Goal: Task Accomplishment & Management: Manage account settings

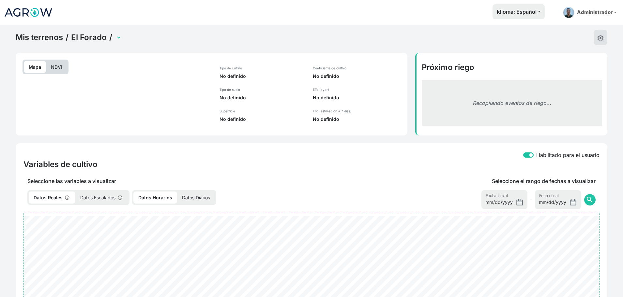
select select "2490"
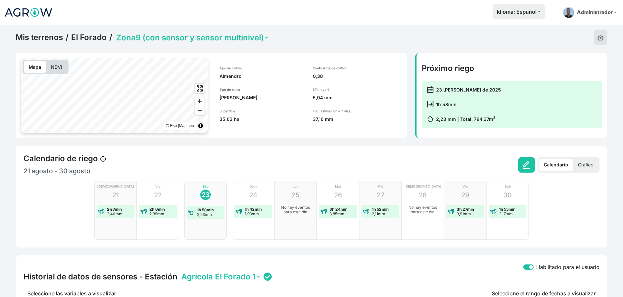
click at [40, 37] on link "Mis terrenos" at bounding box center [39, 38] width 47 height 10
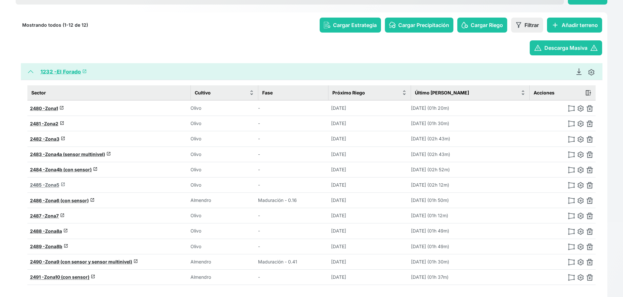
scroll to position [102, 0]
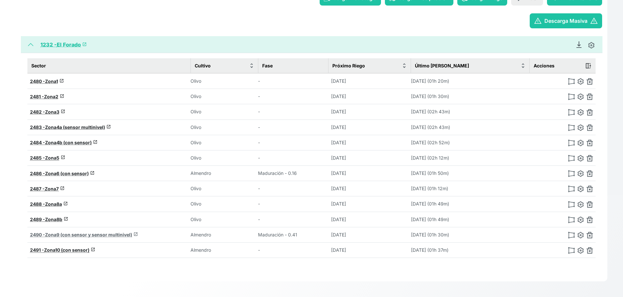
click at [70, 235] on span "Zona9 (con sensor y sensor multinivel)" at bounding box center [88, 235] width 87 height 6
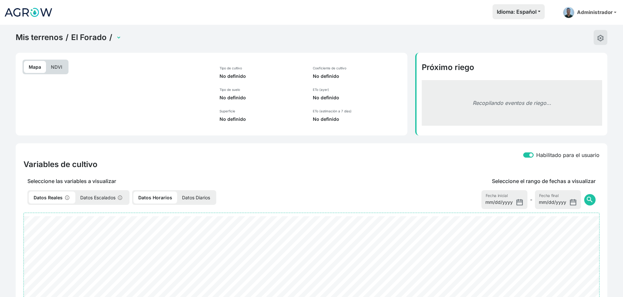
select select "2490"
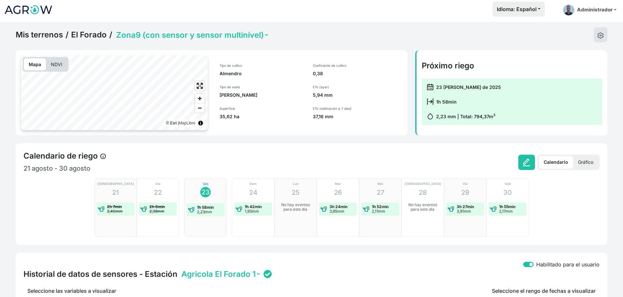
scroll to position [2, 0]
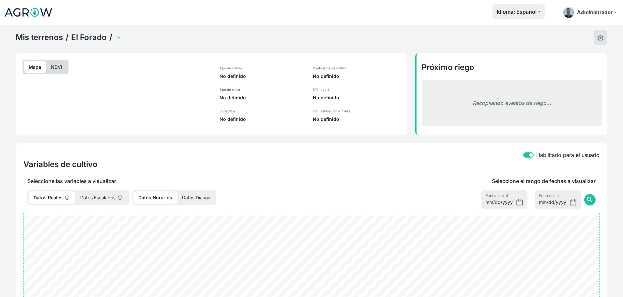
select select "2490"
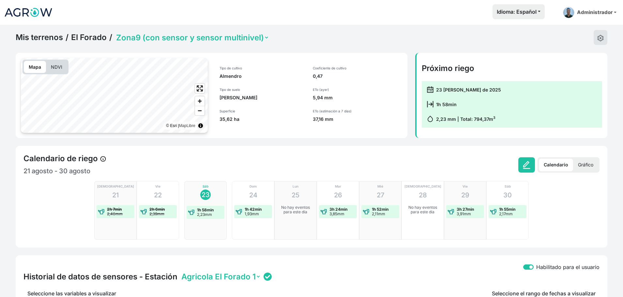
click at [40, 36] on link "Mis terrenos" at bounding box center [39, 38] width 47 height 10
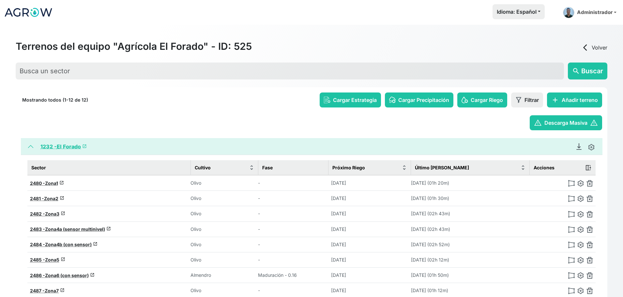
scroll to position [102, 0]
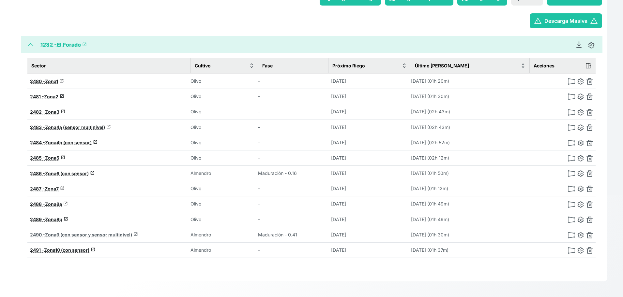
click at [92, 236] on span "Zona9 (con sensor y sensor multinivel)" at bounding box center [88, 235] width 87 height 6
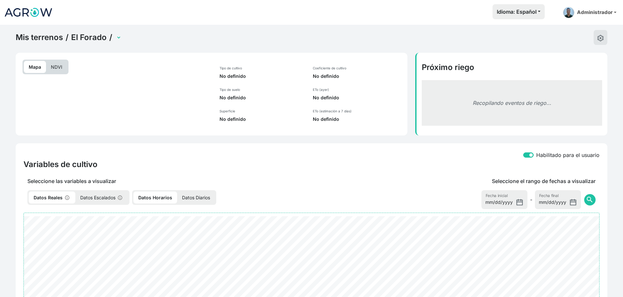
select select "2490"
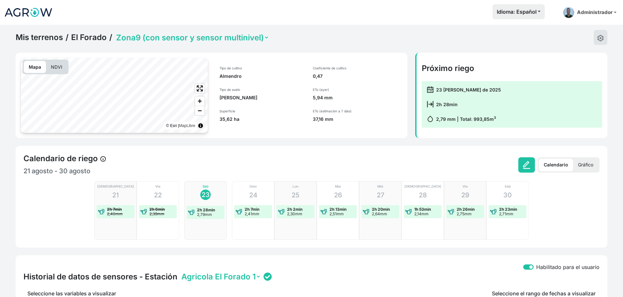
drag, startPoint x: 309, startPoint y: 76, endPoint x: 341, endPoint y: 76, distance: 31.3
click at [341, 76] on div "Coeficiente de cultivo 0,47 ETo (ayer) 5,94 mm ETo (estimación a 7 días) 37,16 …" at bounding box center [357, 94] width 97 height 72
click at [36, 40] on link "Mis terrenos" at bounding box center [39, 38] width 47 height 10
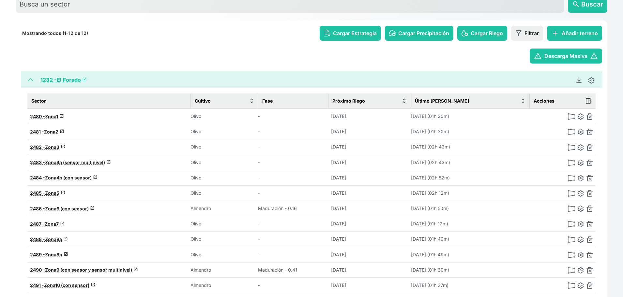
scroll to position [102, 0]
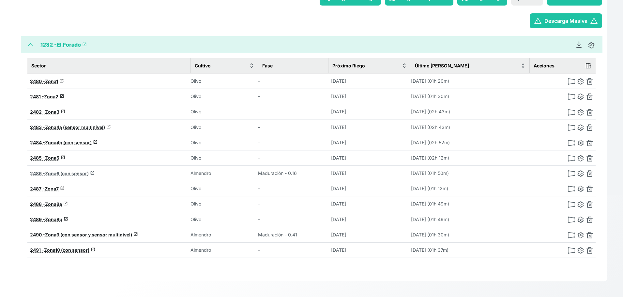
click at [68, 171] on span "Zona6 (con sensor)" at bounding box center [67, 174] width 44 height 6
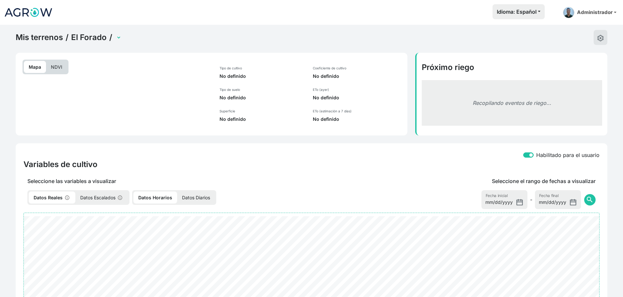
select select "2486"
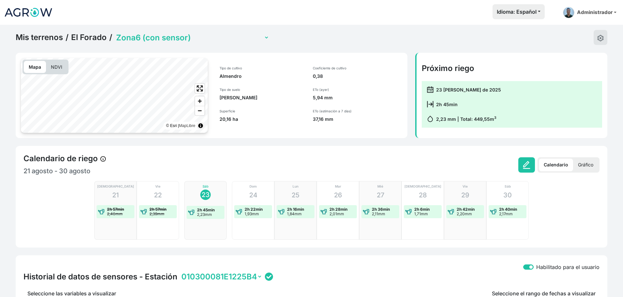
click at [58, 67] on p "NDVI" at bounding box center [56, 67] width 21 height 12
click at [87, 35] on link "El Forado" at bounding box center [89, 38] width 36 height 10
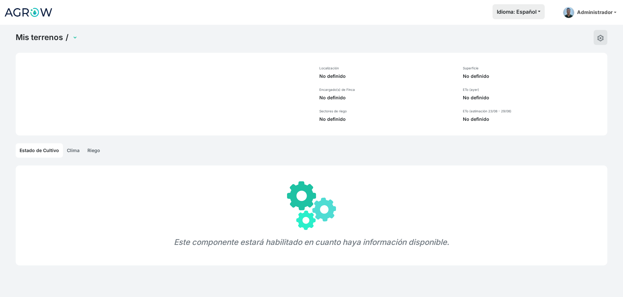
select select "1232"
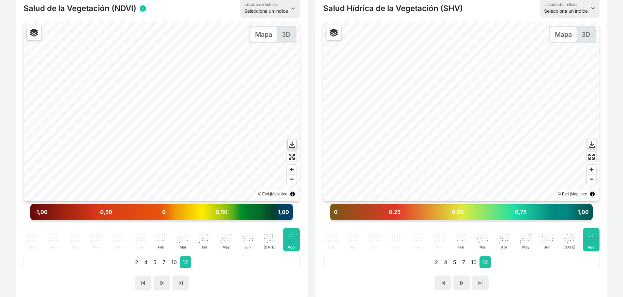
scroll to position [171, 0]
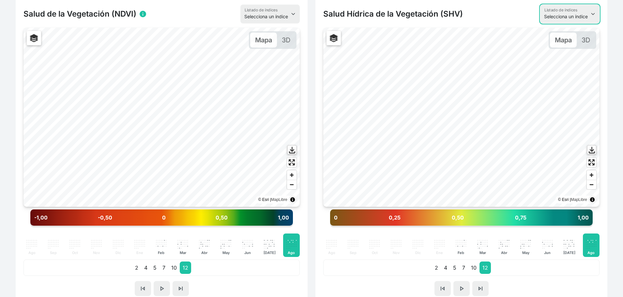
click at [556, 19] on select "Selecciona un índice NDVI NDMI SAVI FVC SHV Thermal" at bounding box center [569, 14] width 59 height 19
select select "fvc"
click at [540, 5] on select "Selecciona un índice NDVI NDMI SAVI FVC SHV Thermal" at bounding box center [569, 14] width 59 height 19
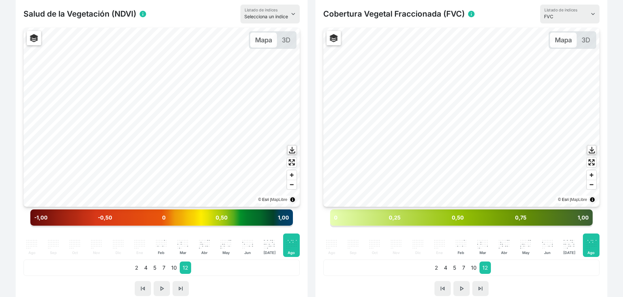
click at [311, 233] on div "Cobertura Vegetal Fraccionada (FVC) info Selecciona un índice NDVI NDMI SAVI FV…" at bounding box center [461, 150] width 300 height 307
click at [588, 33] on p "3D" at bounding box center [585, 40] width 18 height 15
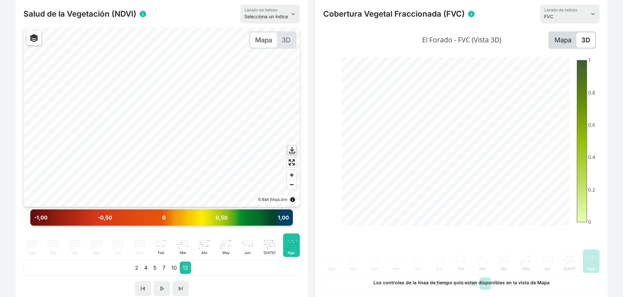
click at [553, 37] on p "Mapa" at bounding box center [562, 40] width 27 height 15
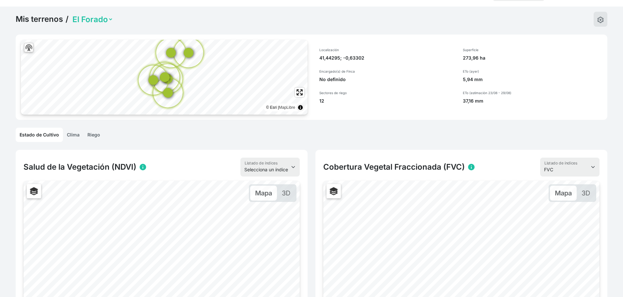
scroll to position [0, 0]
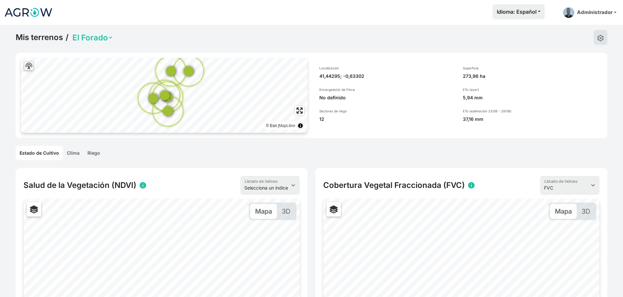
click at [95, 153] on link "Riego" at bounding box center [93, 153] width 21 height 14
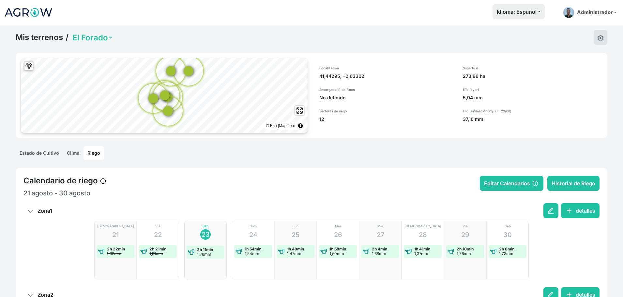
scroll to position [0, 0]
click at [36, 41] on link "Mis terrenos" at bounding box center [39, 37] width 47 height 10
click at [36, 41] on html "Idioma: Español Español English Português Administrador Preferencias Usuarios d…" at bounding box center [311, 148] width 623 height 297
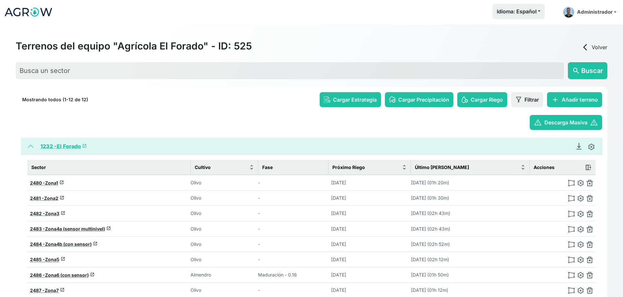
scroll to position [102, 0]
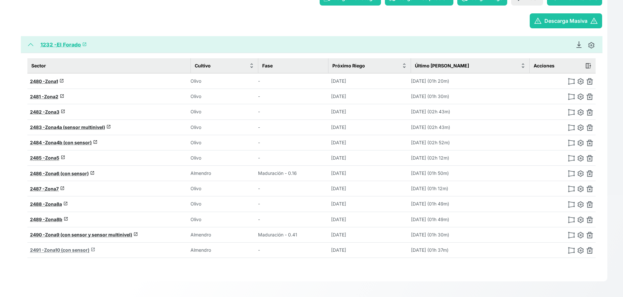
click at [67, 249] on span "Zona10 (con sensor)" at bounding box center [66, 250] width 45 height 6
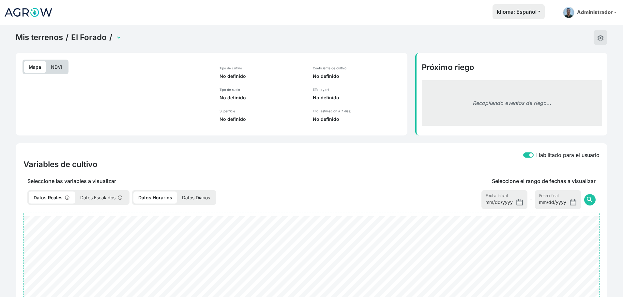
select select "2491"
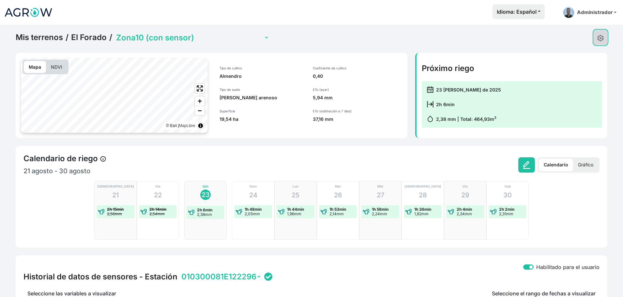
click at [601, 41] on img at bounding box center [600, 38] width 7 height 7
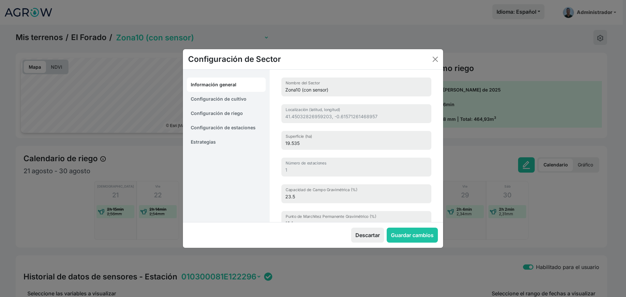
click at [209, 141] on link "Estrategias" at bounding box center [226, 142] width 79 height 14
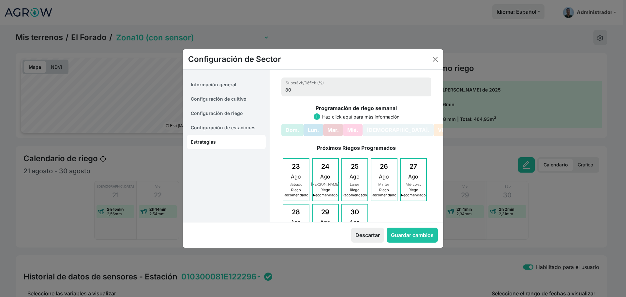
click at [239, 96] on link "Configuración de cultivo" at bounding box center [226, 99] width 79 height 14
select select "16211"
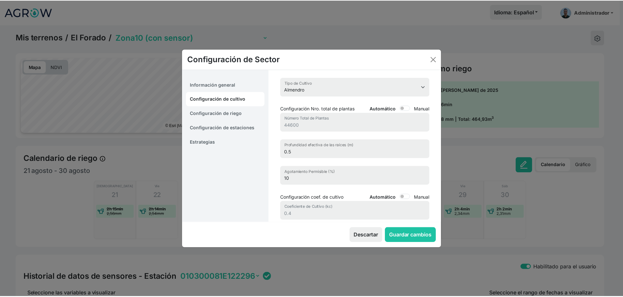
scroll to position [76, 0]
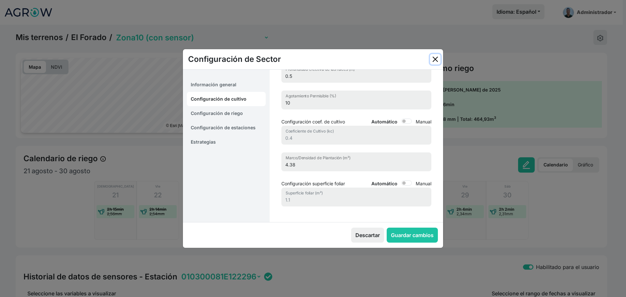
click at [433, 57] on button "Close" at bounding box center [435, 59] width 10 height 10
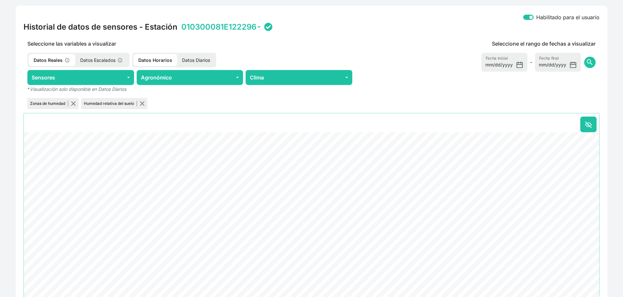
scroll to position [0, 0]
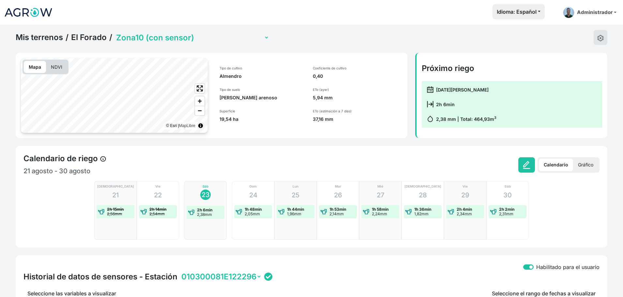
click at [81, 39] on link "El Forado" at bounding box center [89, 38] width 36 height 10
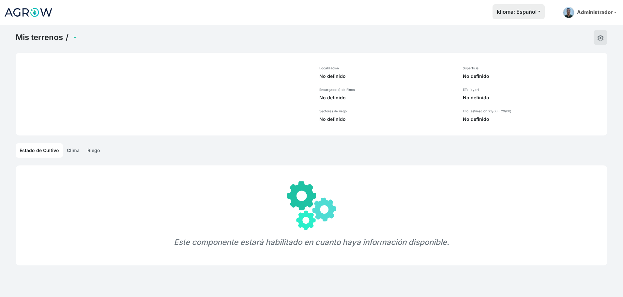
select select "1232"
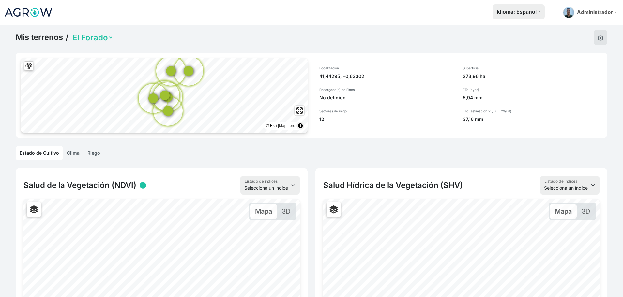
scroll to position [419, 0]
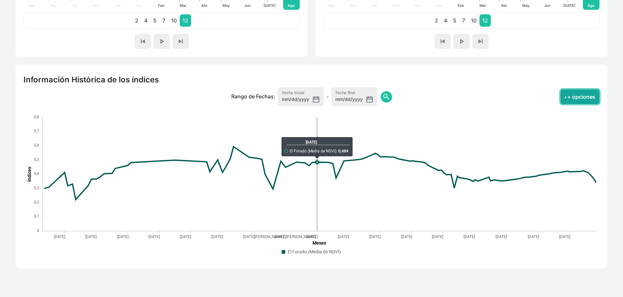
click at [580, 99] on button "+ opciones" at bounding box center [579, 96] width 39 height 15
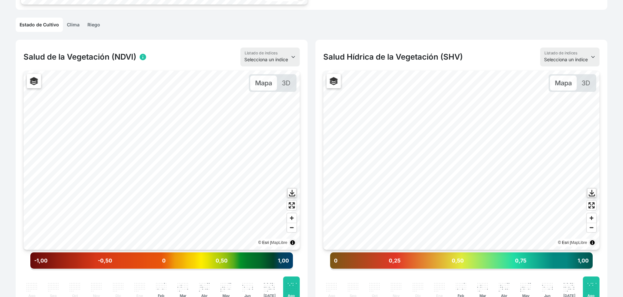
scroll to position [0, 0]
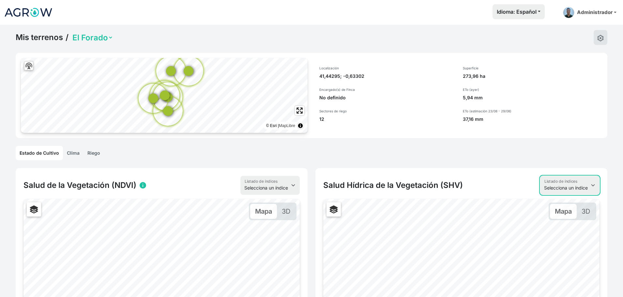
click at [570, 184] on select "Selecciona un índice NDVI NDMI SAVI FVC SHV Thermal" at bounding box center [569, 185] width 59 height 19
select select "fvc"
click at [540, 176] on select "Selecciona un índice NDVI NDMI SAVI FVC SHV Thermal" at bounding box center [569, 185] width 59 height 19
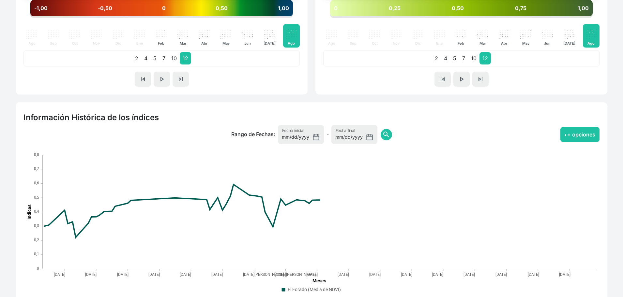
scroll to position [419, 0]
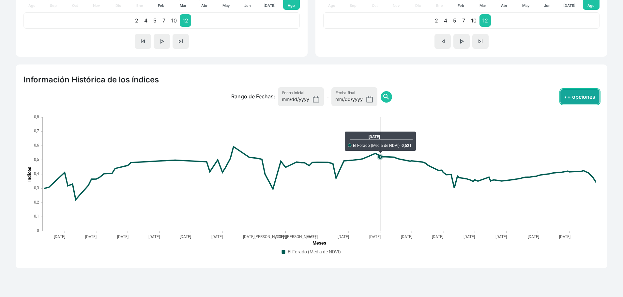
click at [571, 101] on button "+ opciones" at bounding box center [579, 96] width 39 height 15
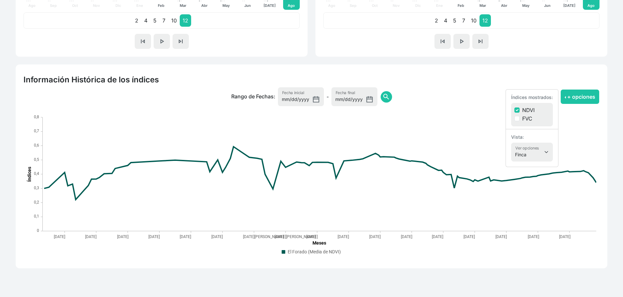
click at [516, 121] on div "FVC" at bounding box center [531, 119] width 35 height 8
click at [517, 120] on input "FVC" at bounding box center [516, 118] width 5 height 5
checkbox input "true"
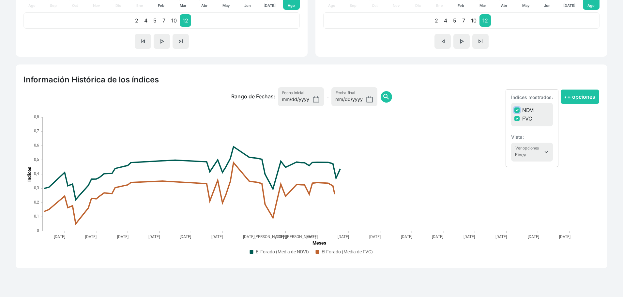
click at [516, 108] on input "NDVI" at bounding box center [516, 110] width 5 height 5
checkbox input "false"
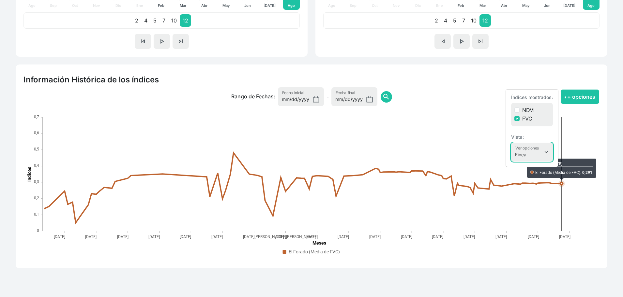
click at [523, 151] on select "Finca Sectores Finca + Sectores" at bounding box center [532, 152] width 42 height 19
select select "terrain"
click at [511, 143] on select "Finca Sectores Finca + Sectores" at bounding box center [532, 152] width 42 height 19
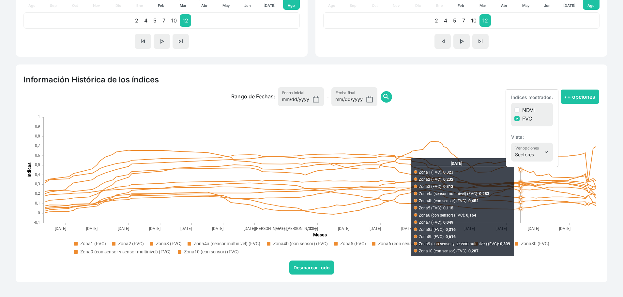
click at [599, 241] on div "16-Feb-2025 El Forado (Media de NDVI) ‎: 0,484 25-Jun-2025 Zona1 (FVC) ‎: 0,323…" at bounding box center [311, 194] width 583 height 161
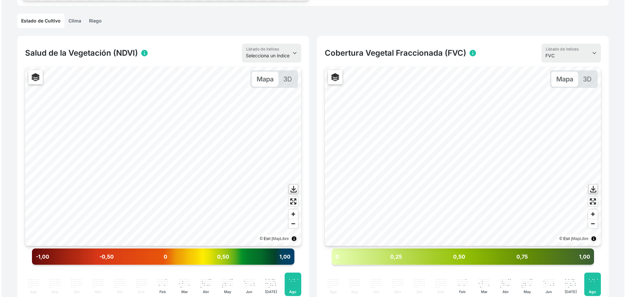
scroll to position [0, 0]
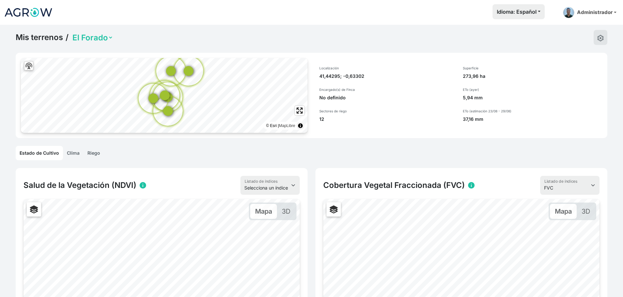
click at [40, 36] on link "Mis terrenos" at bounding box center [39, 38] width 47 height 10
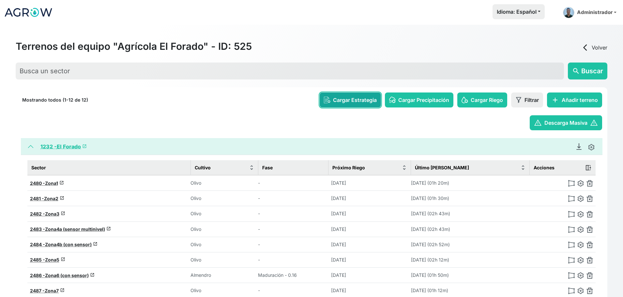
click at [364, 100] on span "Cargar Estrategia" at bounding box center [355, 100] width 44 height 8
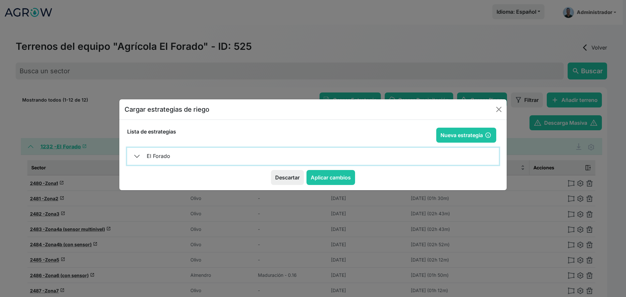
click at [137, 160] on button "El Forado" at bounding box center [313, 156] width 372 height 17
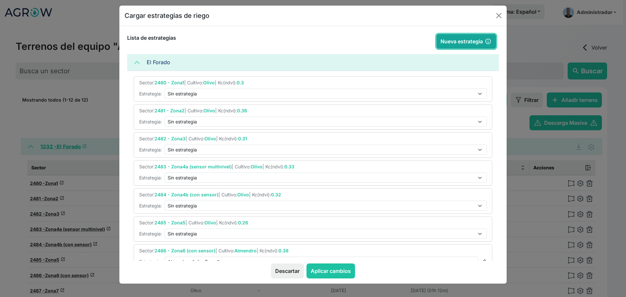
click at [452, 46] on button "Nueva estrategia" at bounding box center [466, 41] width 60 height 15
type input "[DATE]"
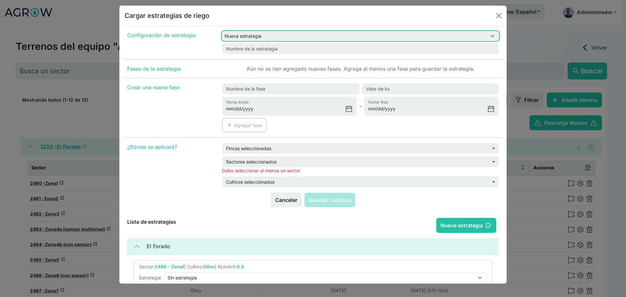
click at [412, 36] on select "Nueva estrategia Almendros Avijor Zona 9 Almendros Avijor Zona 6" at bounding box center [360, 35] width 277 height 9
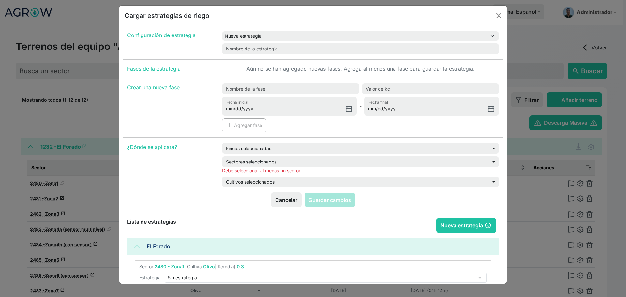
click at [185, 56] on div "Configuración de estrategia" at bounding box center [170, 44] width 95 height 31
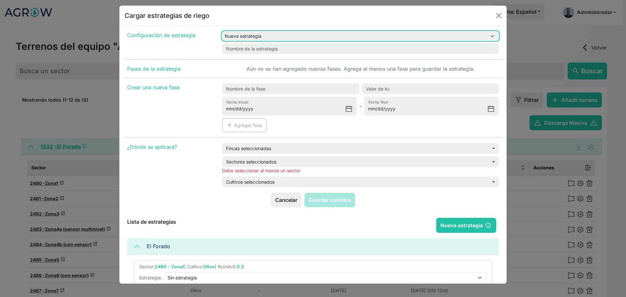
click at [268, 36] on select "Nueva estrategia Almendros Avijor Zona 9 Almendros Avijor Zona 6" at bounding box center [360, 35] width 277 height 9
select select "31"
click at [222, 31] on select "Nueva estrategia Almendros Avijor Zona 9 Almendros Avijor Zona 6" at bounding box center [360, 35] width 277 height 9
type input "Almendros Avijor Zona 9"
type input "2026-02-10"
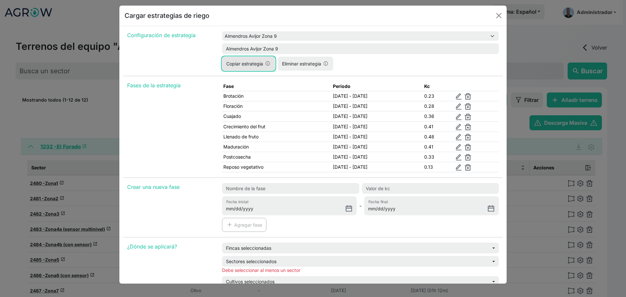
click at [239, 66] on button "Copiar estrategia" at bounding box center [248, 64] width 53 height 14
select select "null"
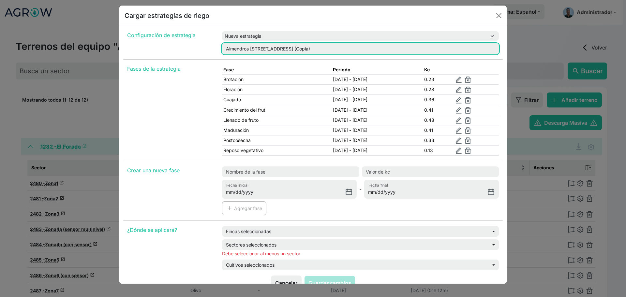
click at [278, 47] on input "Almendros Avijor Zona 9 (Copia)" at bounding box center [360, 48] width 277 height 11
click at [310, 48] on input "Almendros Avijor Zona 10 (Copia)" at bounding box center [360, 48] width 277 height 11
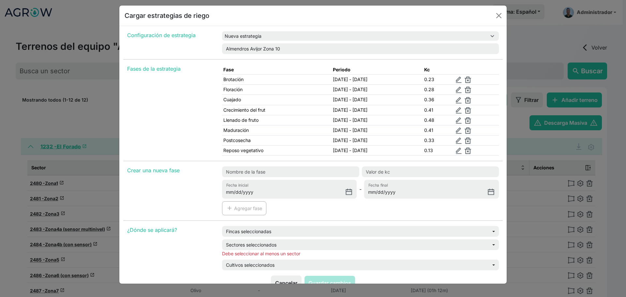
click at [208, 53] on div "Configuración de estrategia" at bounding box center [170, 44] width 95 height 31
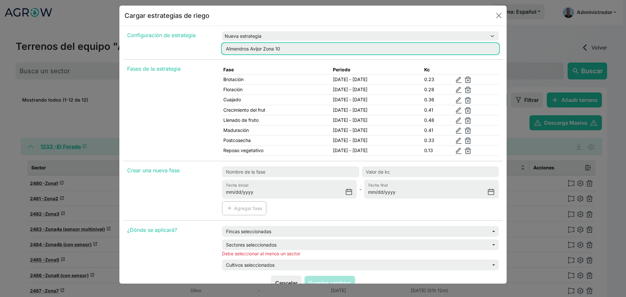
click at [261, 47] on input "Almendros Avijor Zona 10" at bounding box center [360, 48] width 277 height 11
type input "Almendros Guara Zona 10"
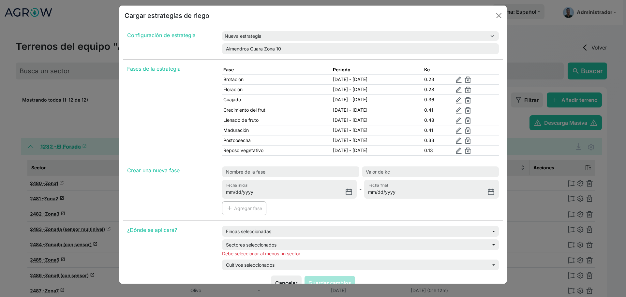
click at [202, 55] on div "Configuración de estrategia" at bounding box center [170, 44] width 95 height 31
click at [461, 80] on img at bounding box center [458, 80] width 7 height 7
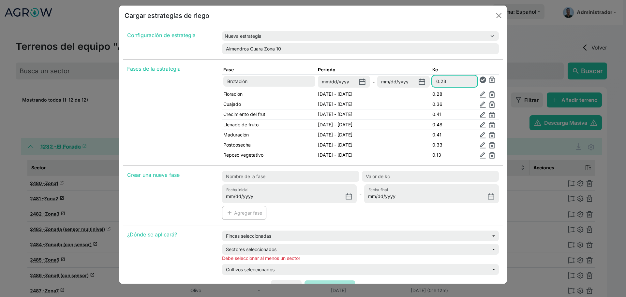
click at [452, 84] on input "0.23" at bounding box center [454, 81] width 45 height 11
type input "0.125"
click at [479, 81] on img at bounding box center [482, 80] width 7 height 7
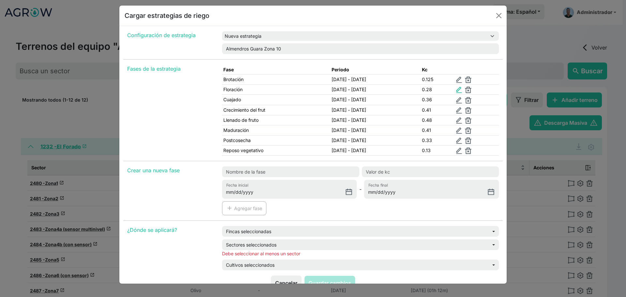
click at [462, 93] on img at bounding box center [459, 90] width 7 height 7
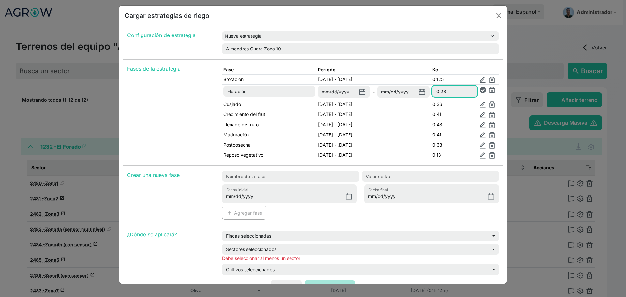
click at [457, 93] on input "0.28" at bounding box center [454, 91] width 45 height 11
type input "0.153"
click at [479, 91] on img at bounding box center [482, 90] width 7 height 7
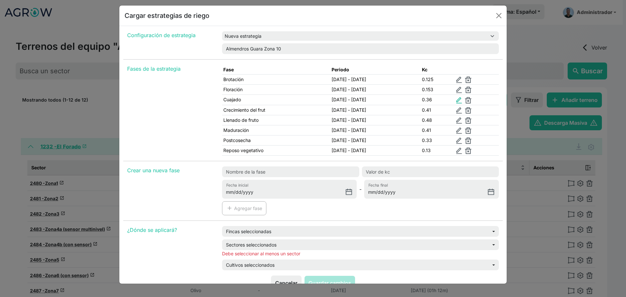
click at [462, 98] on img at bounding box center [459, 100] width 7 height 7
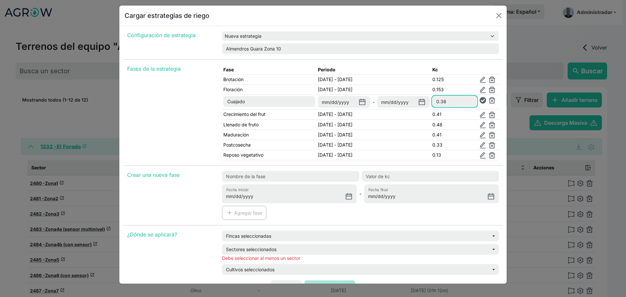
click at [453, 101] on input "0.36" at bounding box center [454, 101] width 45 height 11
type input "0.195"
click at [479, 101] on img at bounding box center [482, 100] width 7 height 7
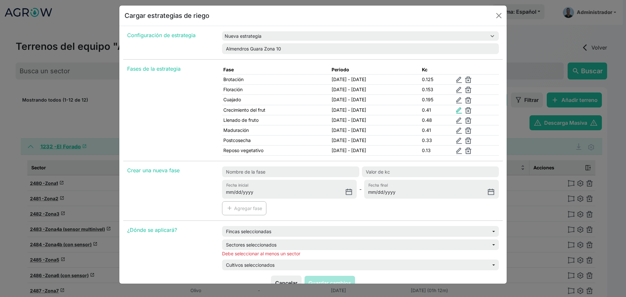
click at [461, 108] on img at bounding box center [459, 110] width 7 height 7
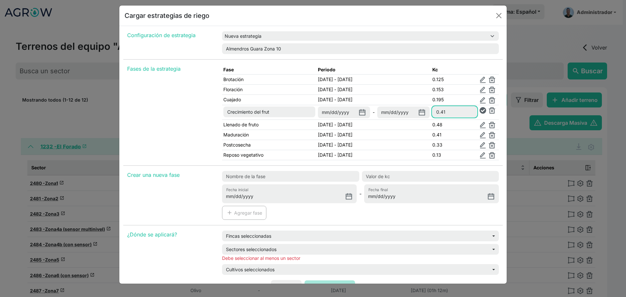
click at [451, 111] on input "0.41" at bounding box center [454, 112] width 45 height 11
type input "0.222"
click at [479, 110] on img at bounding box center [482, 110] width 7 height 7
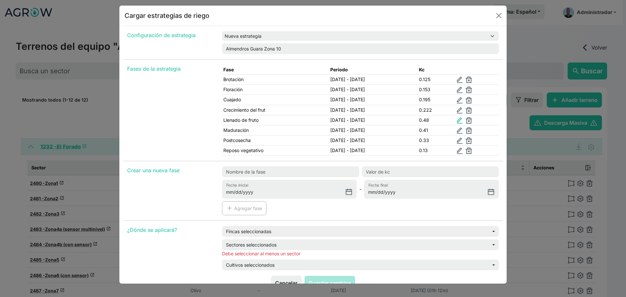
click at [462, 119] on img at bounding box center [459, 120] width 7 height 7
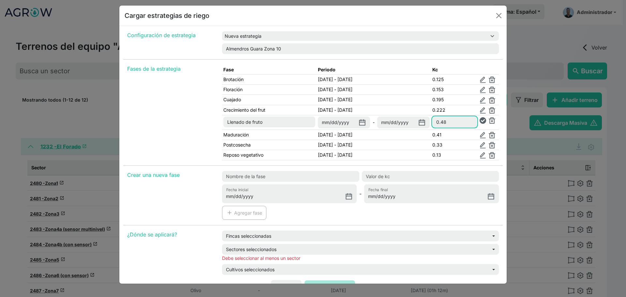
click at [458, 120] on input "0.48" at bounding box center [454, 122] width 45 height 11
type input "0.264"
click at [480, 123] on img at bounding box center [482, 120] width 7 height 7
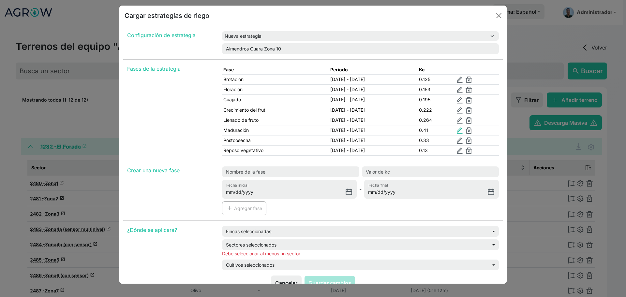
click at [463, 128] on img at bounding box center [459, 130] width 7 height 7
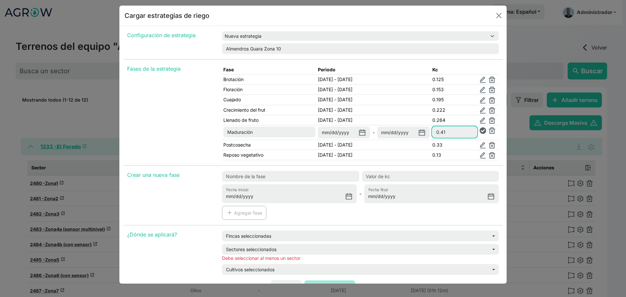
click at [452, 128] on input "0.41" at bounding box center [454, 132] width 45 height 11
type input "0.222"
click at [481, 129] on img at bounding box center [482, 130] width 7 height 7
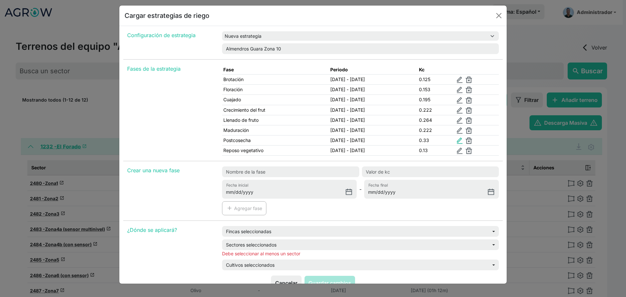
click at [463, 140] on img at bounding box center [459, 141] width 7 height 7
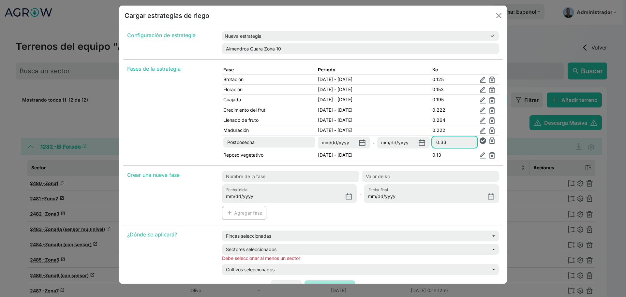
click at [458, 141] on input "0.33" at bounding box center [454, 142] width 45 height 11
type input "0.181"
click at [479, 140] on img at bounding box center [482, 141] width 7 height 7
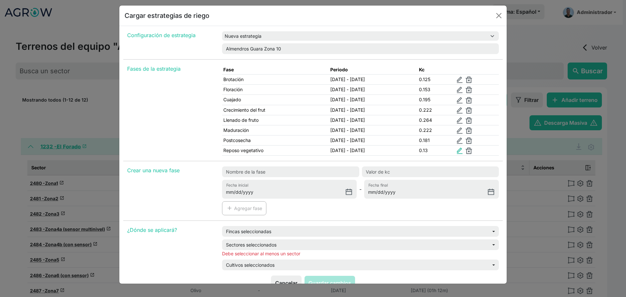
click at [463, 154] on img at bounding box center [459, 151] width 7 height 7
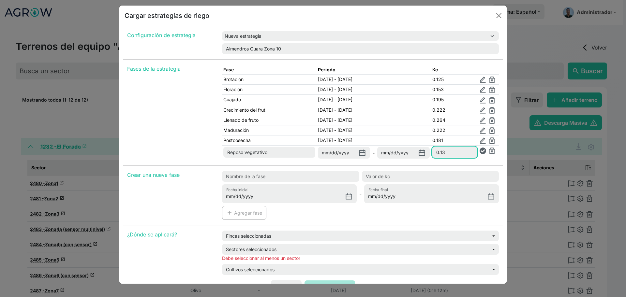
click at [455, 154] on input "0.13" at bounding box center [454, 152] width 45 height 11
type input "0.07"
click at [479, 151] on img at bounding box center [482, 151] width 7 height 7
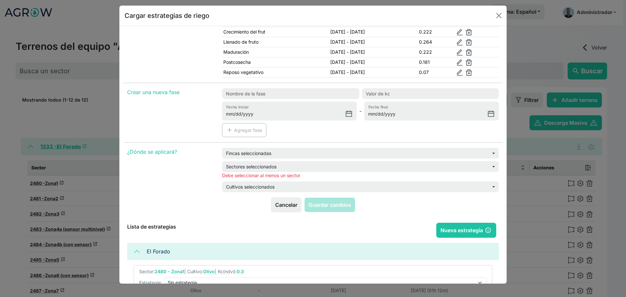
scroll to position [91, 0]
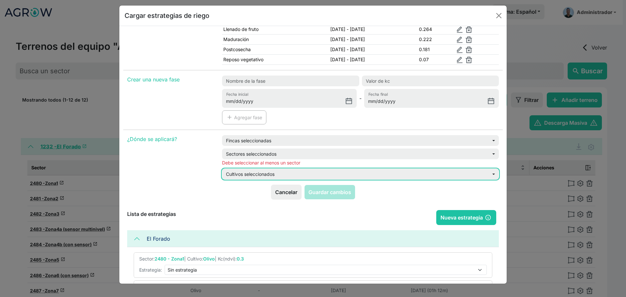
click at [252, 173] on button "Cultivos seleccionados" at bounding box center [360, 174] width 277 height 11
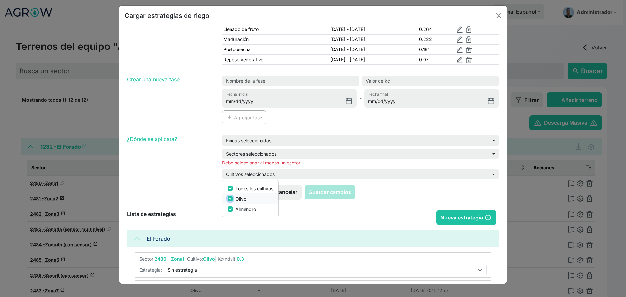
click at [230, 201] on input "checkbox" at bounding box center [229, 198] width 5 height 5
checkbox input "false"
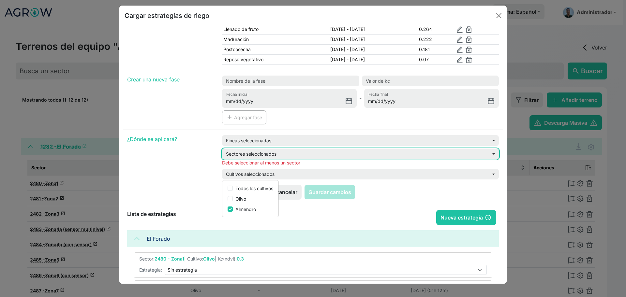
click at [233, 154] on button "Sectores seleccionados" at bounding box center [360, 154] width 277 height 11
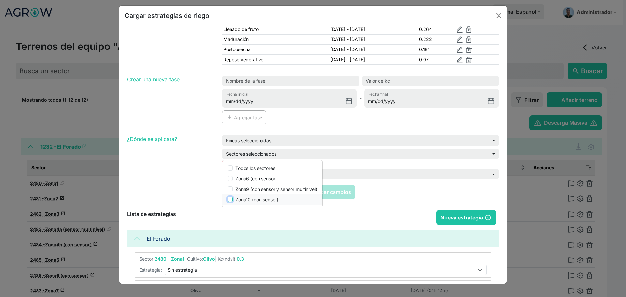
click at [229, 199] on input "checkbox" at bounding box center [229, 199] width 5 height 5
checkbox input "true"
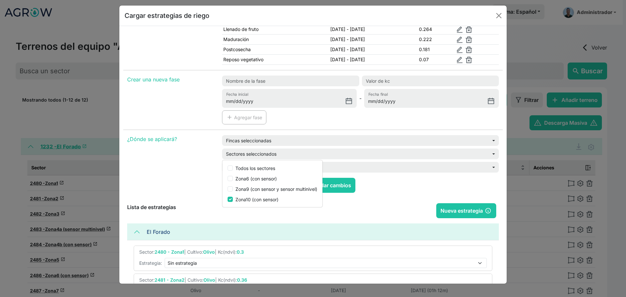
click at [207, 169] on div "¿Dónde se aplicará?" at bounding box center [170, 156] width 95 height 43
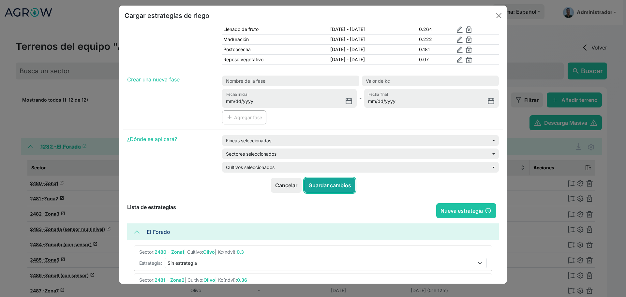
click at [320, 188] on button "Guardar cambios" at bounding box center [329, 185] width 51 height 15
select select "-1"
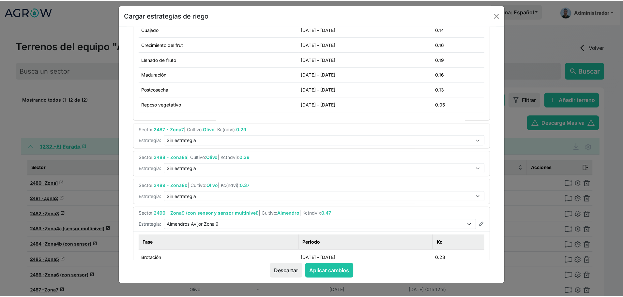
scroll to position [302, 0]
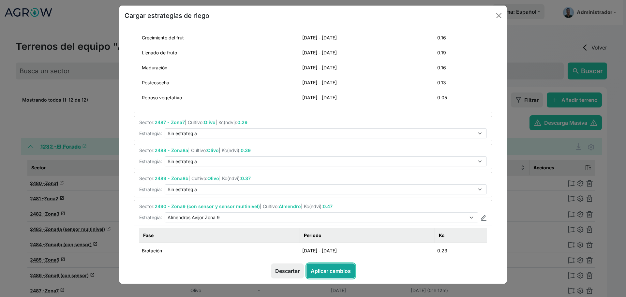
click at [336, 268] on button "Aplicar cambios" at bounding box center [330, 271] width 49 height 15
click at [0, 127] on div "Cargar estrategias de riego Configuración de estrategia Nueva estrategia Almend…" at bounding box center [313, 148] width 626 height 297
click at [501, 11] on button "Close" at bounding box center [498, 15] width 10 height 10
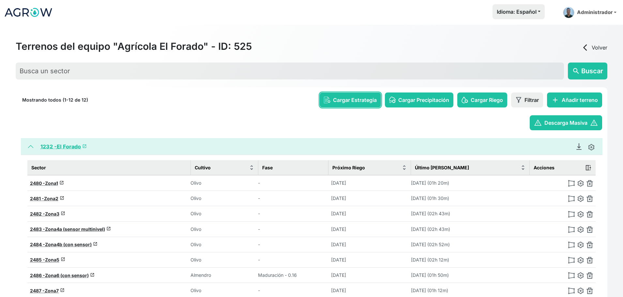
scroll to position [102, 0]
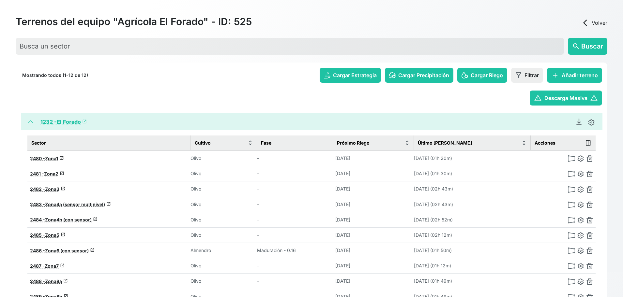
scroll to position [102, 0]
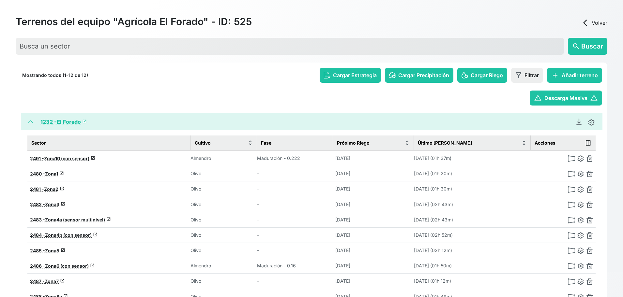
scroll to position [102, 0]
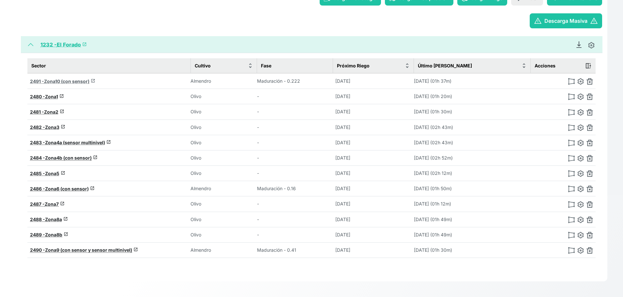
click at [80, 80] on span "Zona10 (con sensor)" at bounding box center [66, 82] width 45 height 6
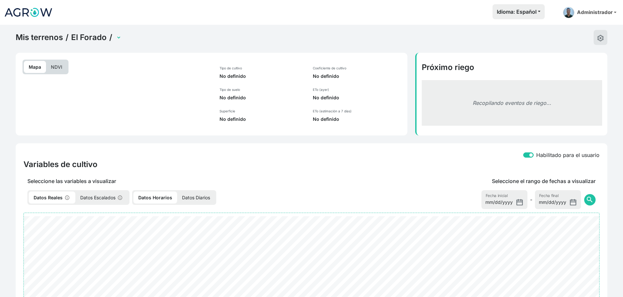
select select "2491"
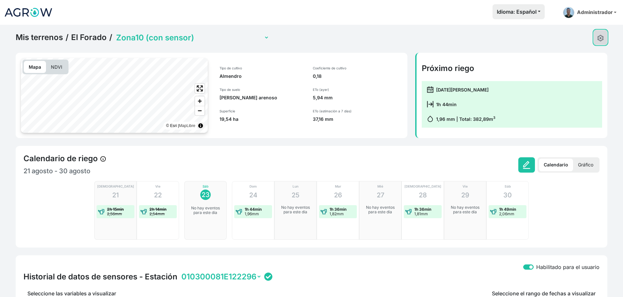
click at [602, 41] on button at bounding box center [600, 37] width 14 height 15
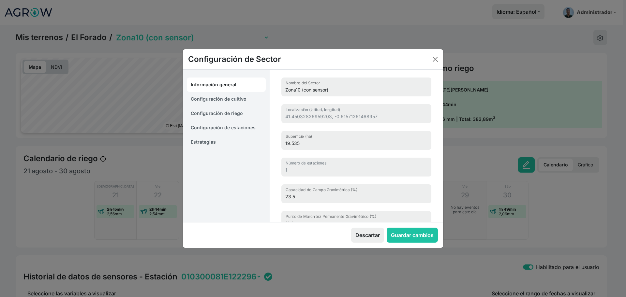
click at [207, 138] on link "Estrategias" at bounding box center [226, 142] width 79 height 14
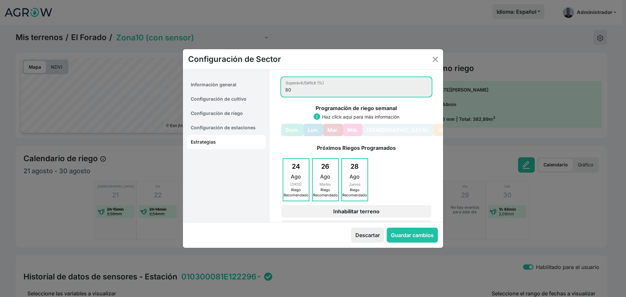
click at [309, 91] on input "80" at bounding box center [356, 87] width 150 height 19
type input "8"
type input "100"
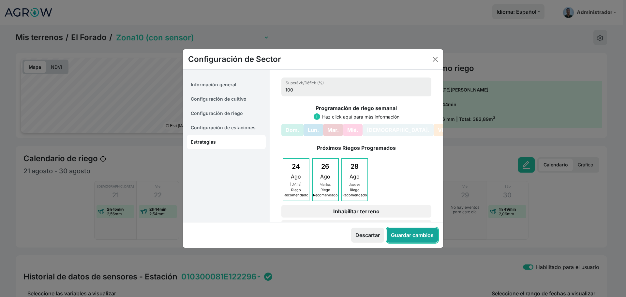
click at [400, 240] on button "Guardar cambios" at bounding box center [412, 235] width 51 height 15
select select "13"
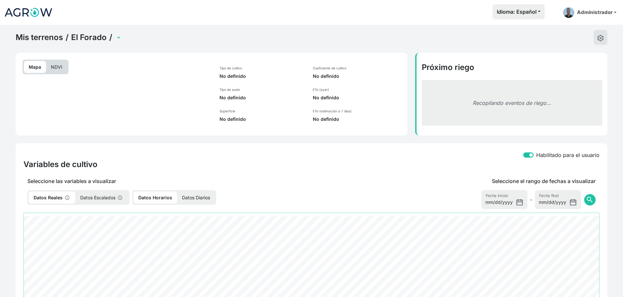
select select "2491"
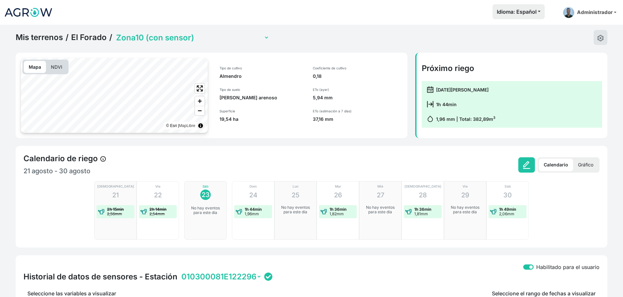
click at [31, 40] on link "Mis terrenos" at bounding box center [39, 38] width 47 height 10
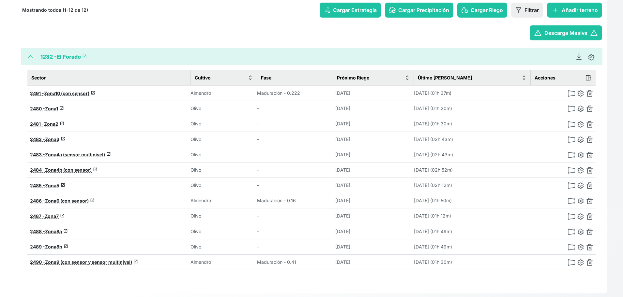
scroll to position [102, 0]
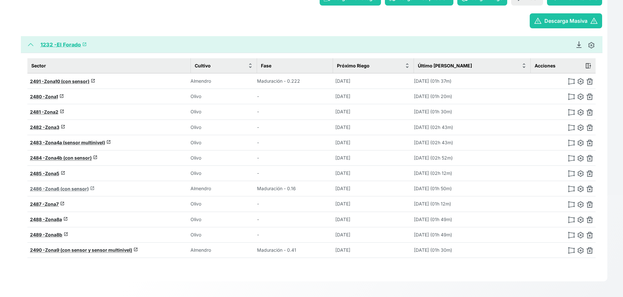
click at [65, 188] on span "Zona6 (con sensor)" at bounding box center [67, 189] width 44 height 6
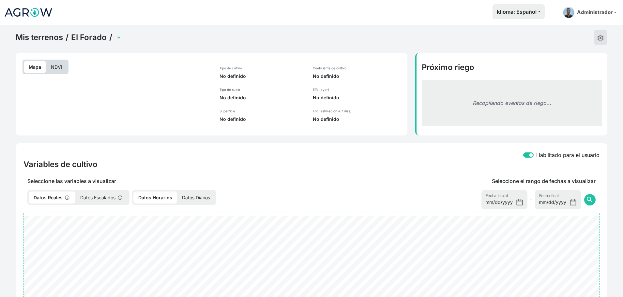
select select "2486"
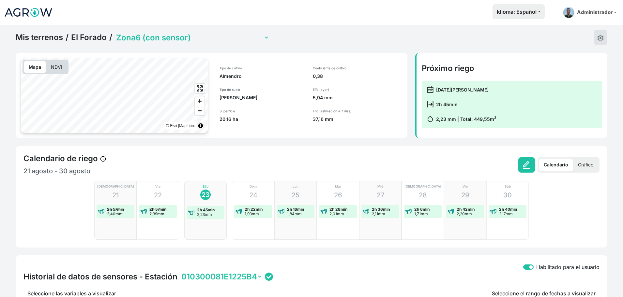
click at [29, 37] on link "Mis terrenos" at bounding box center [39, 38] width 47 height 10
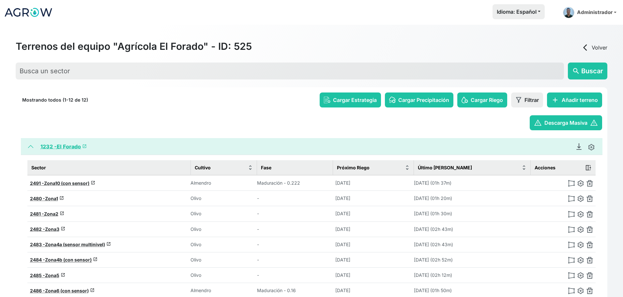
scroll to position [102, 0]
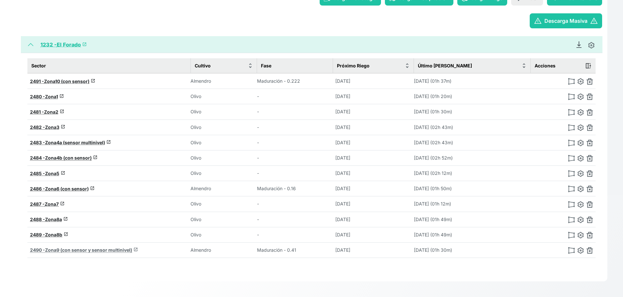
click at [74, 252] on span "Zona9 (con sensor y sensor multinivel)" at bounding box center [88, 250] width 87 height 6
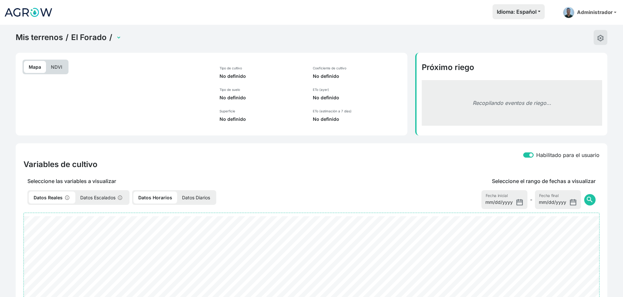
select select "2490"
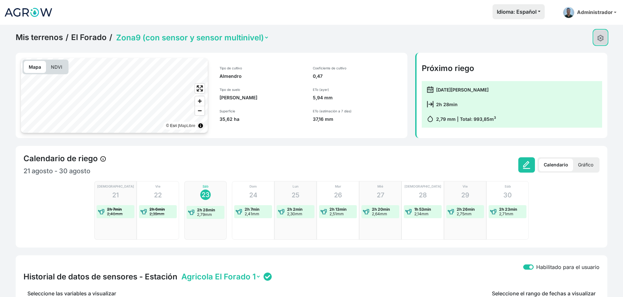
click at [602, 35] on img at bounding box center [600, 38] width 7 height 7
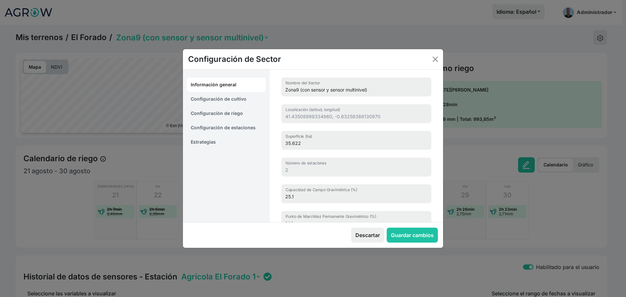
click at [227, 138] on link "Estrategias" at bounding box center [226, 142] width 79 height 14
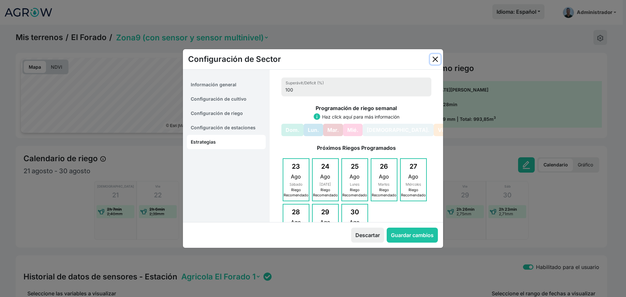
click at [437, 57] on button "Close" at bounding box center [435, 59] width 10 height 10
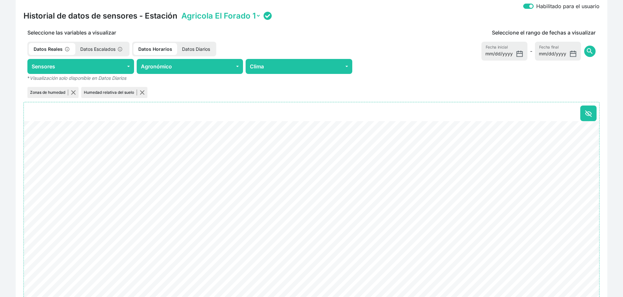
scroll to position [306, 0]
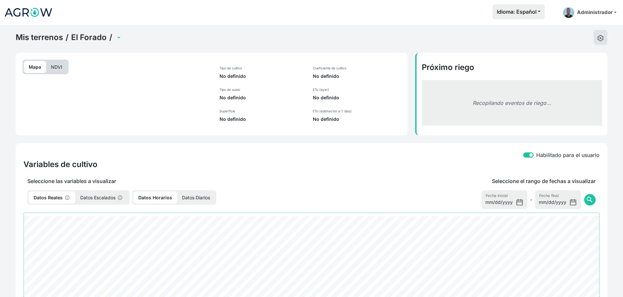
select select "2490"
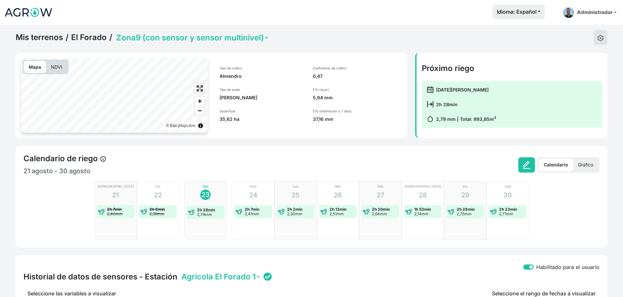
click at [34, 37] on link "Mis terrenos" at bounding box center [39, 38] width 47 height 10
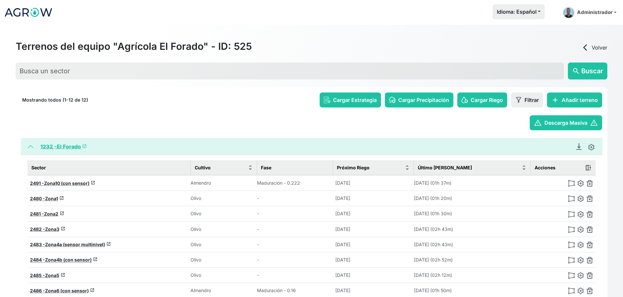
scroll to position [102, 0]
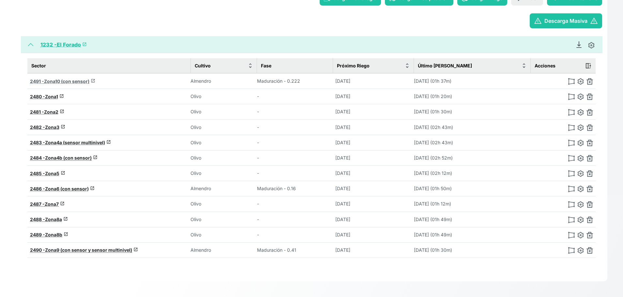
click at [70, 81] on span "Zona10 (con sensor)" at bounding box center [66, 82] width 45 height 6
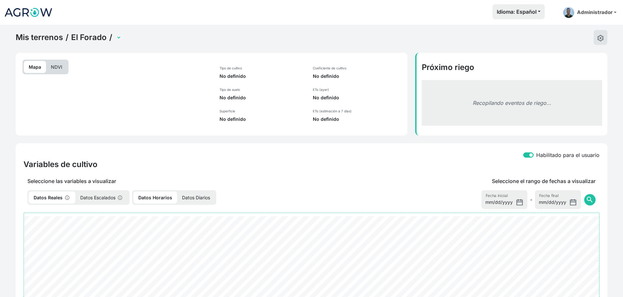
select select "2491"
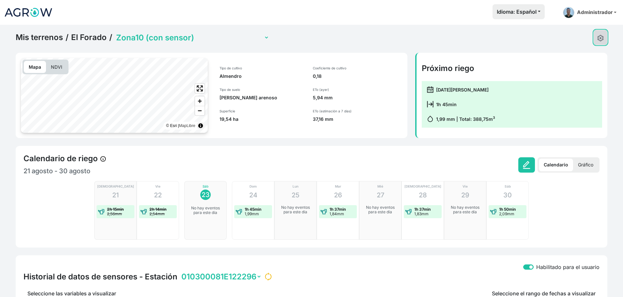
click at [597, 41] on img at bounding box center [600, 38] width 7 height 7
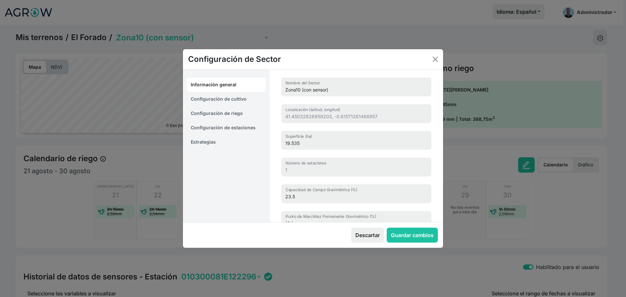
click at [210, 139] on link "Estrategias" at bounding box center [226, 142] width 79 height 14
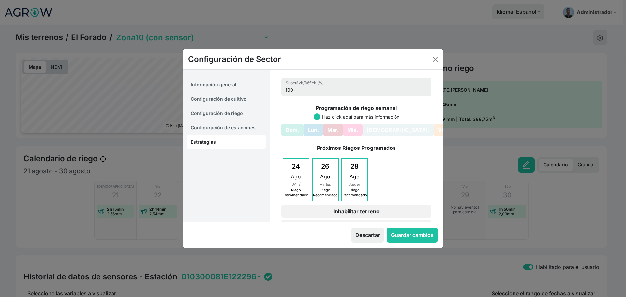
click at [227, 100] on link "Configuración de cultivo" at bounding box center [226, 99] width 79 height 14
select select "16211"
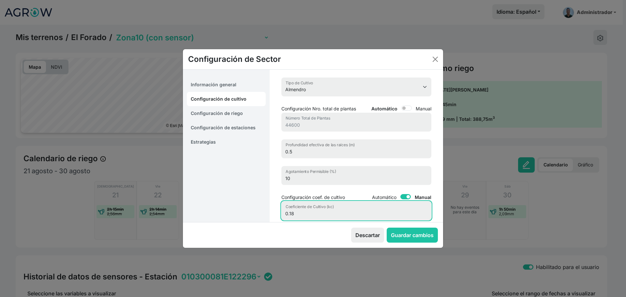
click at [320, 220] on input "0.18" at bounding box center [356, 210] width 150 height 19
type input "0.22"
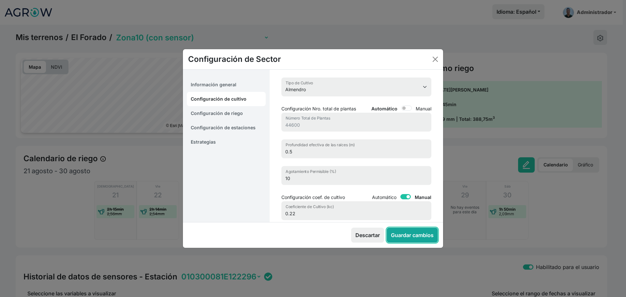
click at [417, 235] on button "Guardar cambios" at bounding box center [412, 235] width 51 height 15
select select "13"
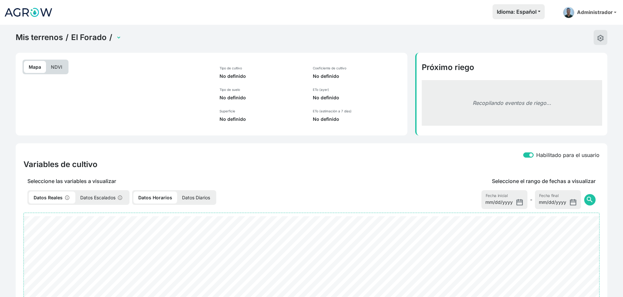
select select "2491"
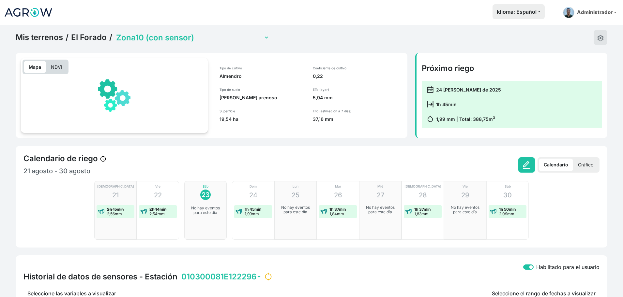
click at [45, 34] on link "Mis terrenos" at bounding box center [39, 38] width 47 height 10
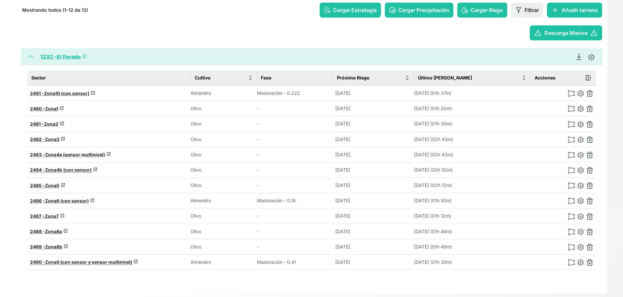
scroll to position [91, 0]
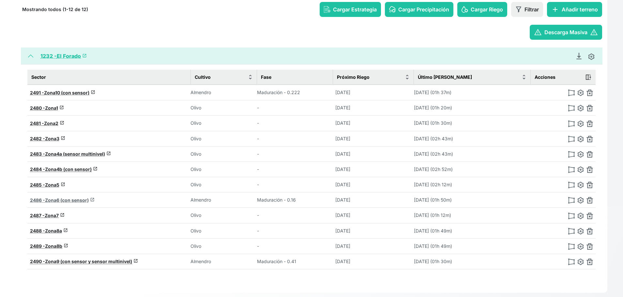
click at [69, 199] on span "Zona6 (con sensor)" at bounding box center [67, 201] width 44 height 6
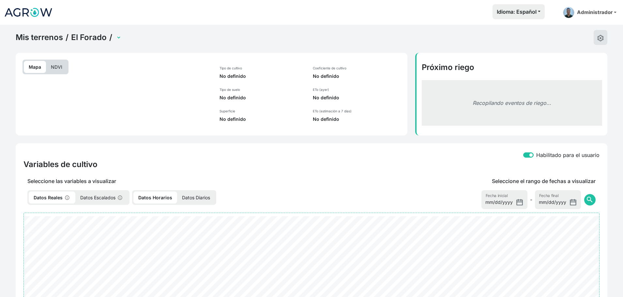
select select "2486"
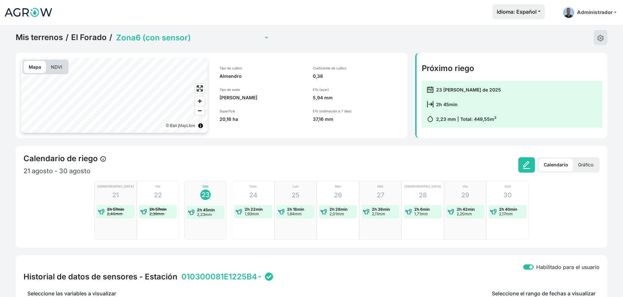
click at [56, 69] on p "NDVI" at bounding box center [56, 67] width 21 height 12
click at [34, 66] on p "Mapa" at bounding box center [35, 67] width 22 height 12
click at [595, 34] on button at bounding box center [600, 37] width 14 height 15
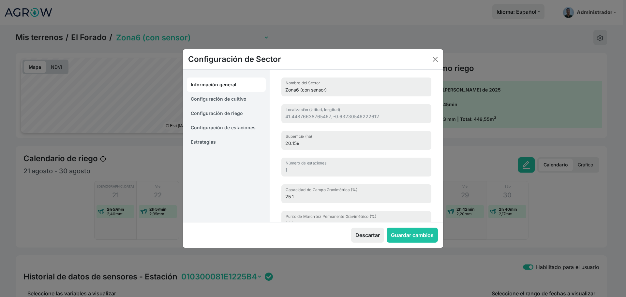
click at [211, 145] on link "Estrategias" at bounding box center [226, 142] width 79 height 14
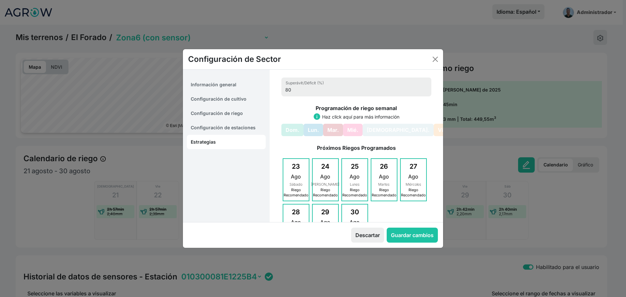
click at [237, 123] on link "Configuración de estaciones" at bounding box center [226, 128] width 79 height 14
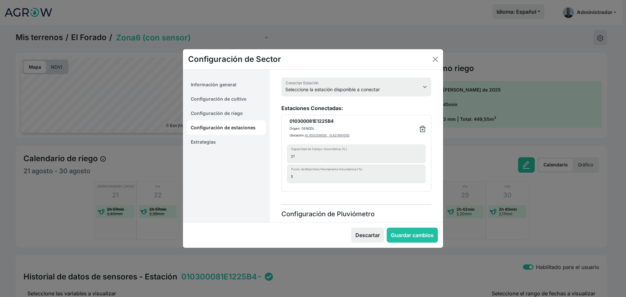
click at [243, 96] on link "Configuración de cultivo" at bounding box center [226, 99] width 79 height 14
select select "16211"
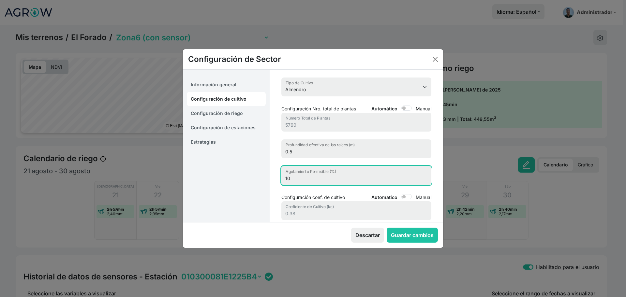
click at [304, 176] on input "10" at bounding box center [356, 175] width 150 height 19
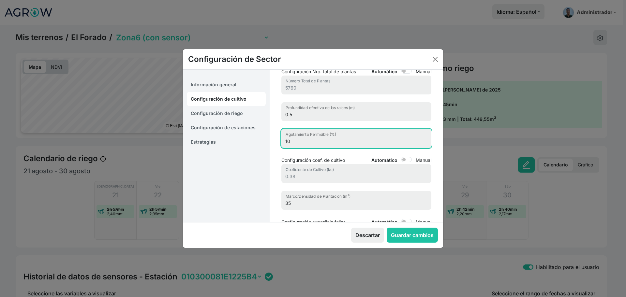
scroll to position [37, 0]
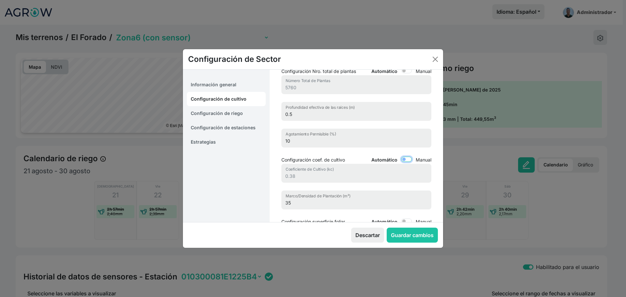
click at [407, 160] on input "Automático" at bounding box center [406, 159] width 10 height 5
checkbox input "true"
click at [367, 176] on input "0.38" at bounding box center [356, 173] width 150 height 19
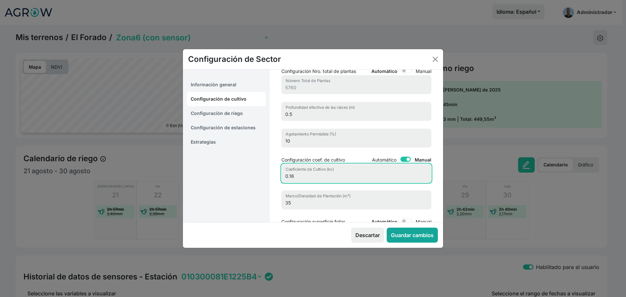
type input "0.16"
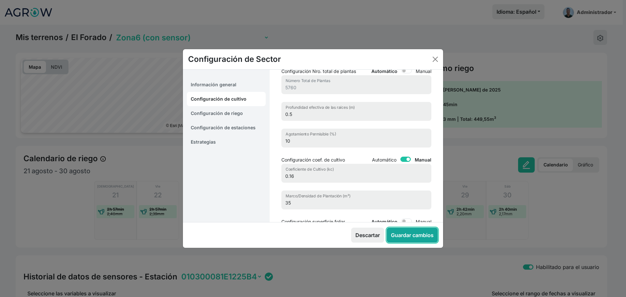
click at [423, 234] on button "Guardar cambios" at bounding box center [412, 235] width 51 height 15
select select "7"
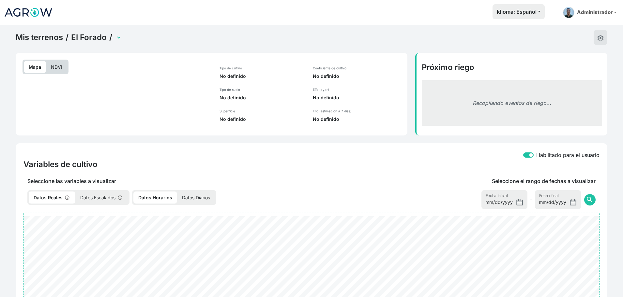
select select "2486"
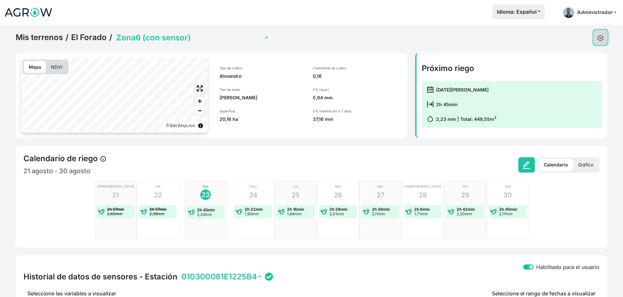
click at [601, 31] on button at bounding box center [600, 37] width 14 height 15
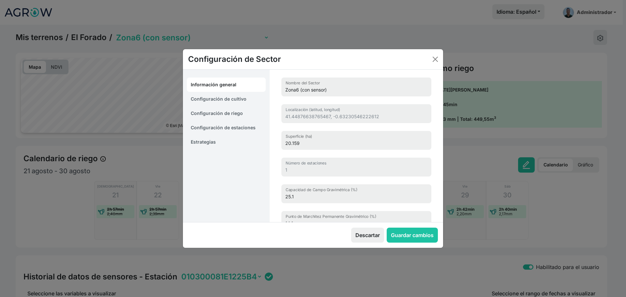
click at [186, 141] on div "Información general Configuración de cultivo Configuración [PERSON_NAME] Config…" at bounding box center [226, 146] width 87 height 153
click at [213, 143] on link "Estrategias" at bounding box center [226, 142] width 79 height 14
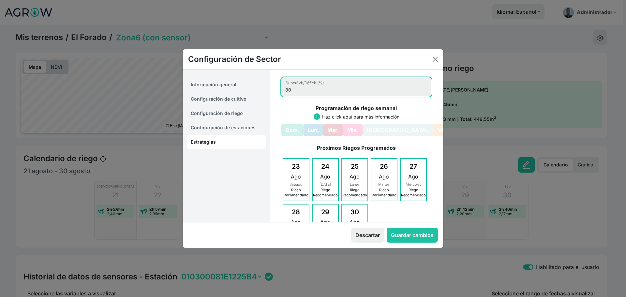
click at [305, 90] on input "80" at bounding box center [356, 87] width 150 height 19
type input "8"
type input "100"
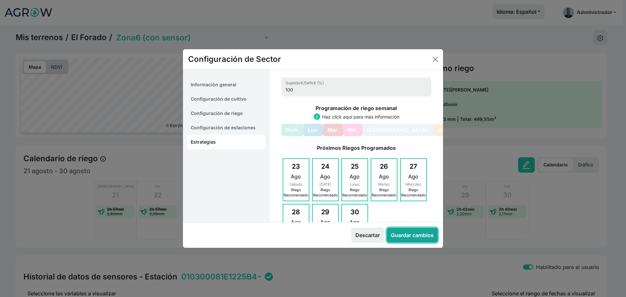
click at [409, 238] on button "Guardar cambios" at bounding box center [412, 235] width 51 height 15
select select "7"
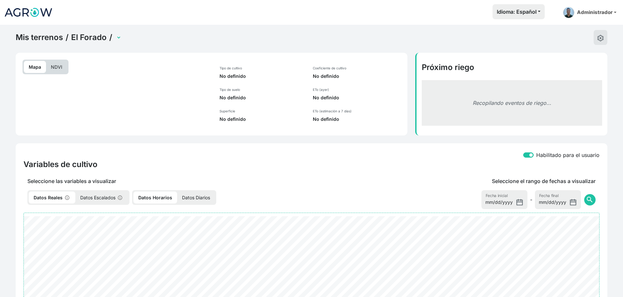
select select "2486"
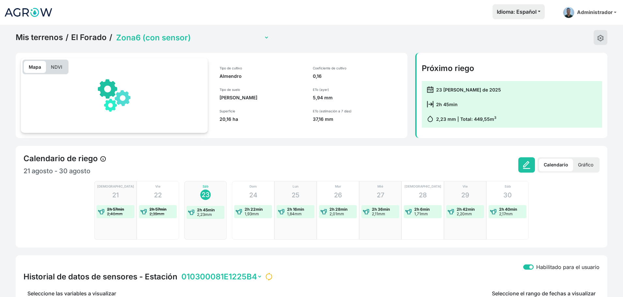
click at [40, 37] on link "Mis terrenos" at bounding box center [39, 38] width 47 height 10
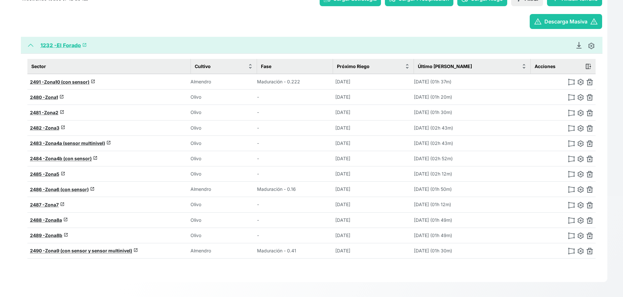
scroll to position [102, 0]
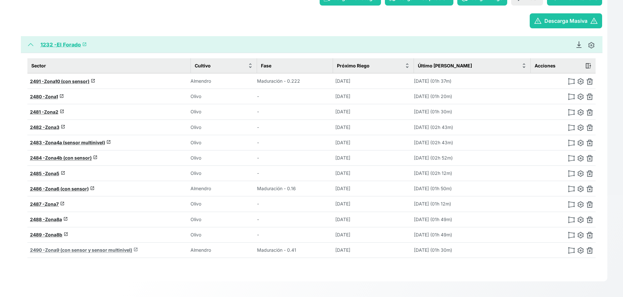
click at [92, 249] on span "Zona9 (con sensor y sensor multinivel)" at bounding box center [88, 250] width 87 height 6
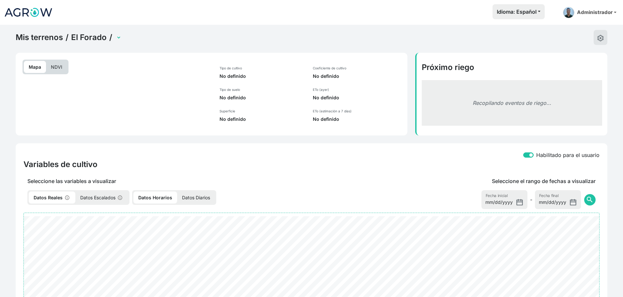
select select "2490"
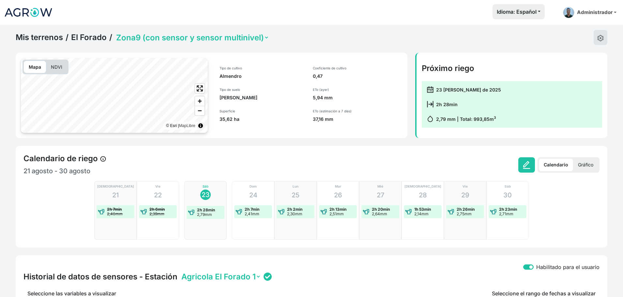
click at [62, 65] on p "NDVI" at bounding box center [56, 67] width 21 height 12
click at [34, 68] on p "Mapa" at bounding box center [35, 67] width 22 height 12
click at [594, 37] on button at bounding box center [600, 37] width 14 height 15
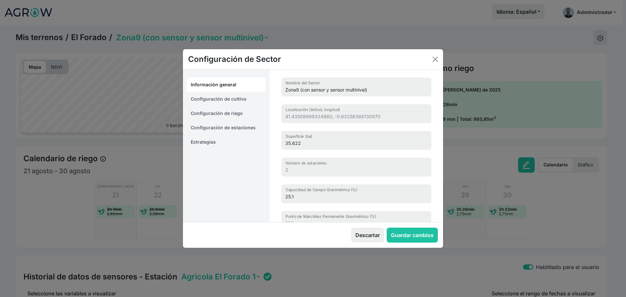
click at [252, 100] on link "Configuración de cultivo" at bounding box center [226, 99] width 79 height 14
select select "16211"
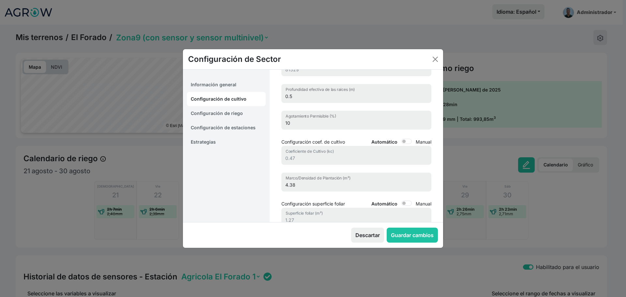
scroll to position [56, 0]
drag, startPoint x: 403, startPoint y: 140, endPoint x: 400, endPoint y: 143, distance: 3.9
click at [402, 140] on input "Automático" at bounding box center [406, 141] width 10 height 5
checkbox input "true"
click at [376, 153] on input "0.47" at bounding box center [356, 155] width 150 height 19
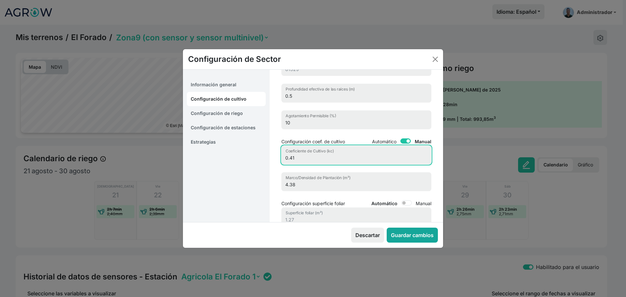
type input "0.41"
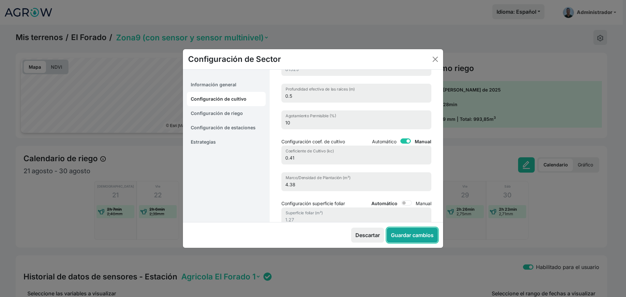
click at [417, 235] on button "Guardar cambios" at bounding box center [412, 235] width 51 height 15
select select "7"
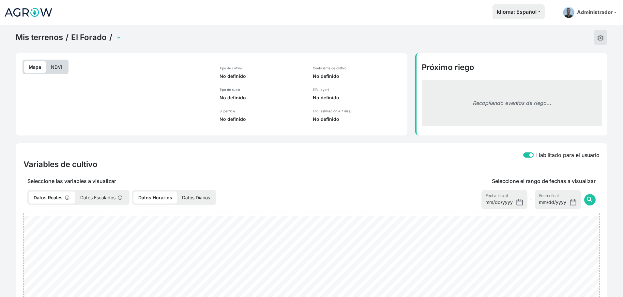
select select "2490"
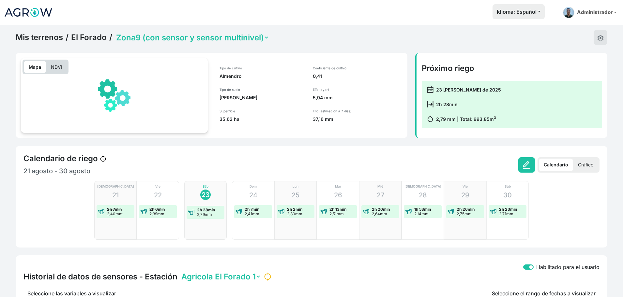
drag, startPoint x: 41, startPoint y: 36, endPoint x: 45, endPoint y: 6, distance: 29.9
click at [41, 36] on link "Mis terrenos" at bounding box center [39, 38] width 47 height 10
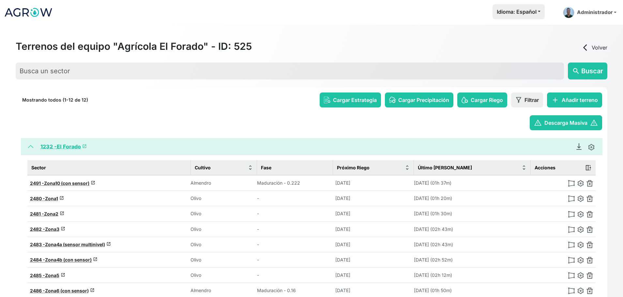
scroll to position [102, 0]
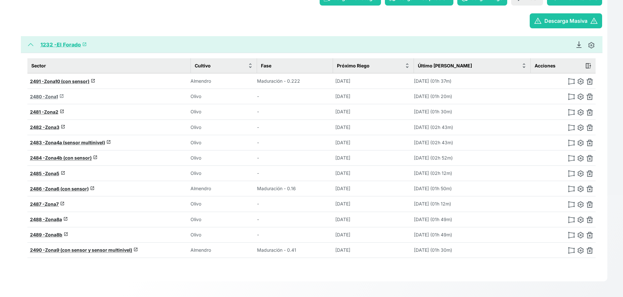
click at [55, 99] on span "Zona1" at bounding box center [51, 97] width 13 height 6
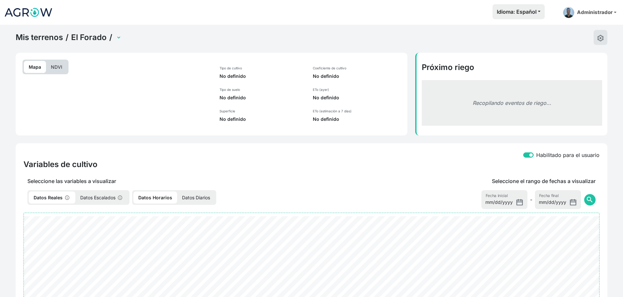
select select "2480"
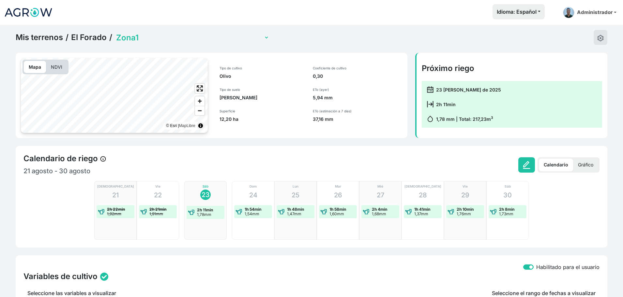
click at [145, 35] on select "Zona1 Zona10 (con sensor) Zona2 Zona3 Zona4a (sensor multinivel) Zona4b (con se…" at bounding box center [192, 38] width 154 height 10
click at [115, 33] on select "Zona1 Zona10 (con sensor) Zona2 Zona3 Zona4a (sensor multinivel) Zona4b (con se…" at bounding box center [192, 38] width 154 height 10
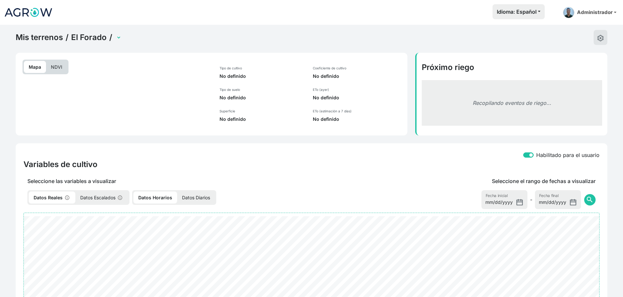
select select "2482"
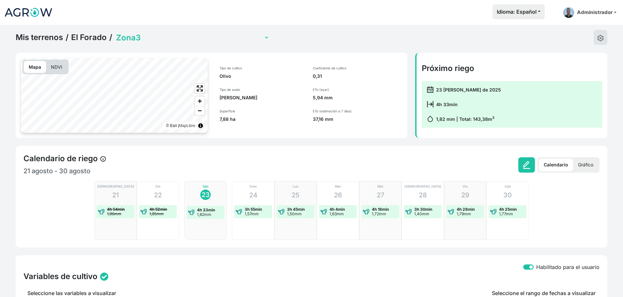
click at [43, 40] on link "Mis terrenos" at bounding box center [39, 38] width 47 height 10
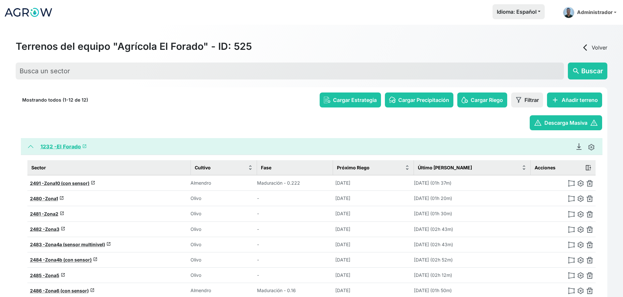
click at [601, 47] on link "arrow_back_ios Volver" at bounding box center [594, 48] width 26 height 8
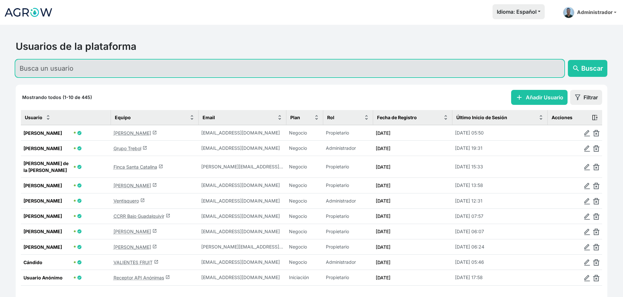
click at [123, 68] on input "text" at bounding box center [290, 68] width 548 height 17
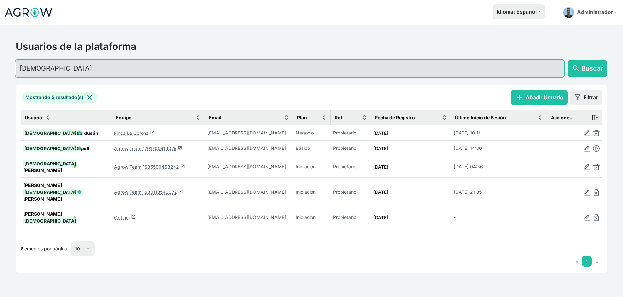
type input "jesús"
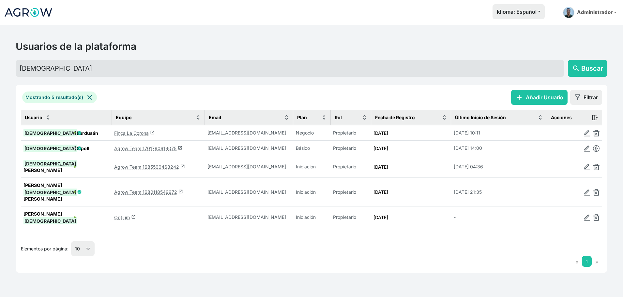
click at [142, 133] on link "Finca La Corona launch" at bounding box center [134, 133] width 40 height 6
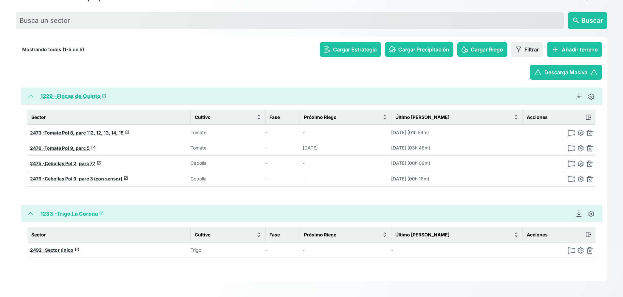
scroll to position [50, 0]
click at [584, 96] on link "Descargar Recomendación de Riego en PDF" at bounding box center [578, 96] width 13 height 7
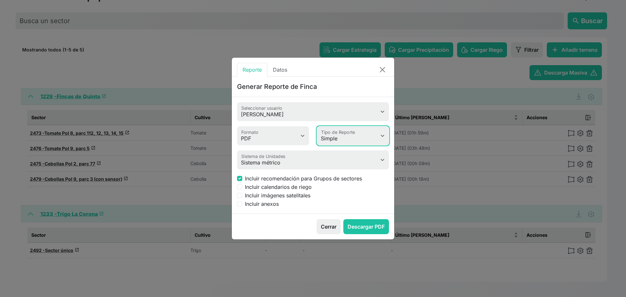
click at [331, 130] on select "Simple Avanzado" at bounding box center [353, 135] width 72 height 19
select select "advanced"
click at [317, 126] on select "Simple Avanzado" at bounding box center [353, 135] width 72 height 19
click at [360, 232] on button "Descargar PDF" at bounding box center [366, 226] width 46 height 15
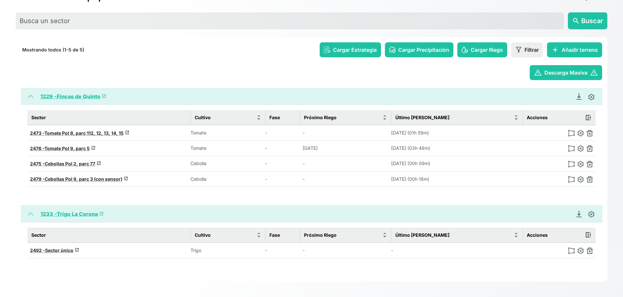
click at [80, 137] on th "2473 - Tomate Pol 8, parc 112, 12, 13, 14, 15 launch" at bounding box center [108, 133] width 163 height 16
click at [81, 132] on span "Tomate Pol 8, parc 112, 12, 13, 14, 15" at bounding box center [83, 133] width 79 height 6
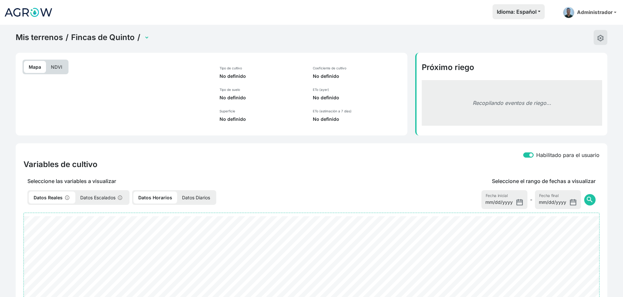
select select "2473"
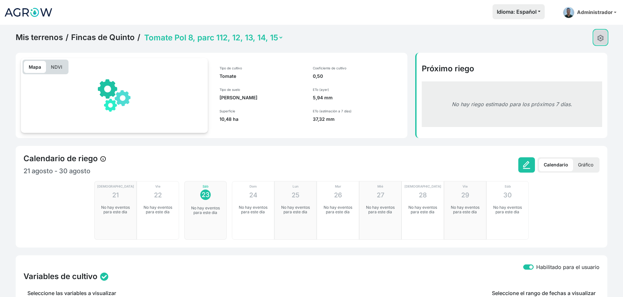
click at [603, 40] on img at bounding box center [600, 38] width 7 height 7
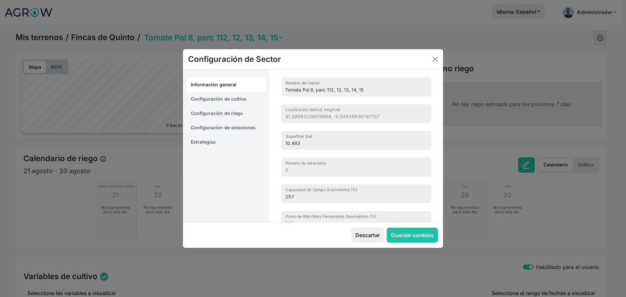
click at [224, 142] on link "Estrategias" at bounding box center [226, 142] width 79 height 14
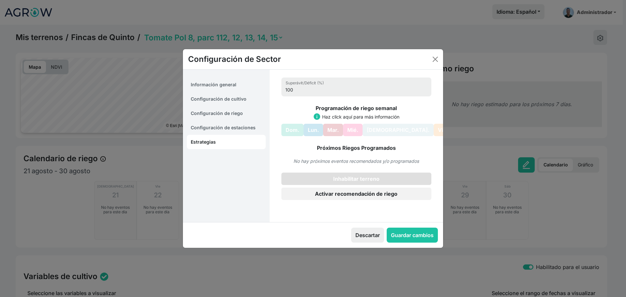
click at [335, 178] on button "Inhabilitar terreno" at bounding box center [356, 179] width 150 height 12
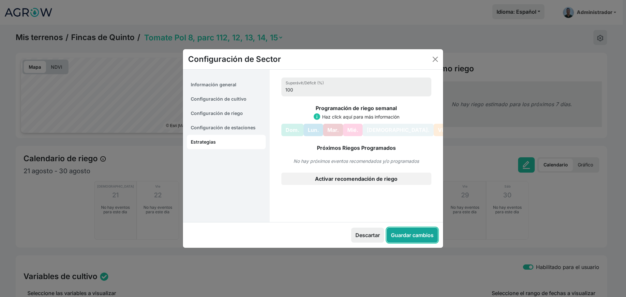
click at [410, 232] on button "Guardar cambios" at bounding box center [412, 235] width 51 height 15
select select "7"
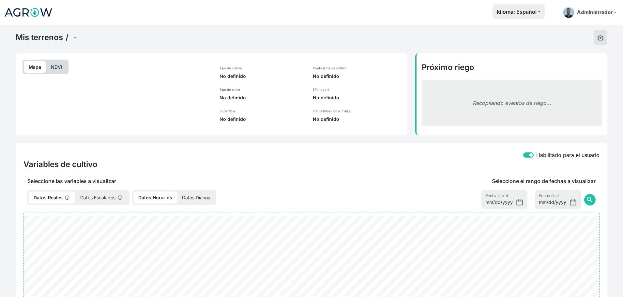
select select "2473"
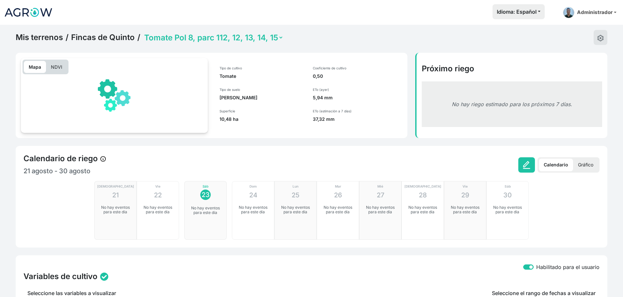
click at [33, 36] on link "Mis terrenos" at bounding box center [39, 38] width 47 height 10
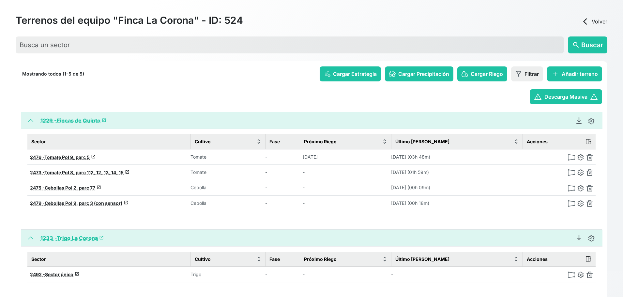
scroll to position [51, 0]
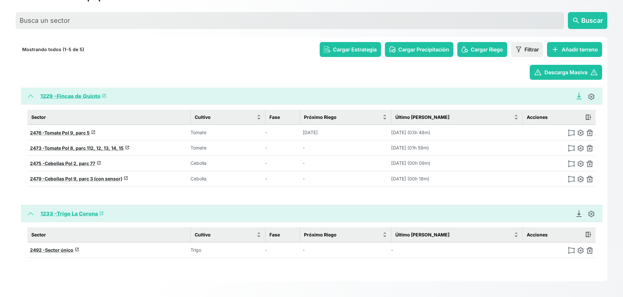
click at [577, 95] on icon "Descargar Recomendación de Riego en PDF" at bounding box center [578, 96] width 7 height 7
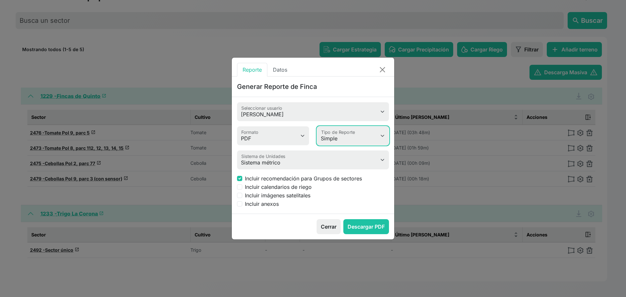
click at [344, 134] on select "Simple Avanzado" at bounding box center [353, 135] width 72 height 19
select select "advanced"
click at [317, 126] on select "Simple Avanzado" at bounding box center [353, 135] width 72 height 19
click at [367, 230] on button "Descargar PDF" at bounding box center [366, 226] width 46 height 15
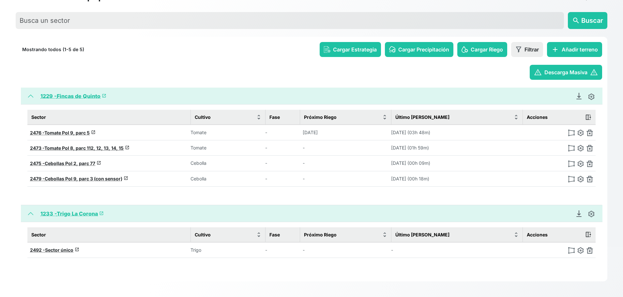
scroll to position [0, 0]
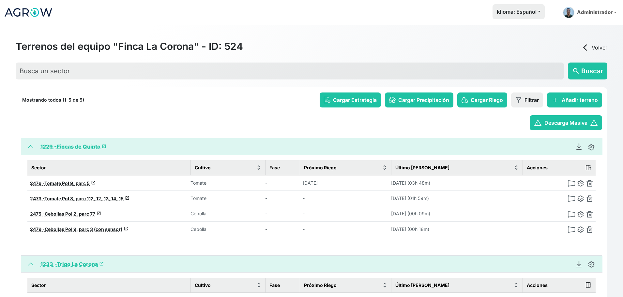
click at [598, 46] on link "arrow_back_ios Volver" at bounding box center [594, 48] width 26 height 8
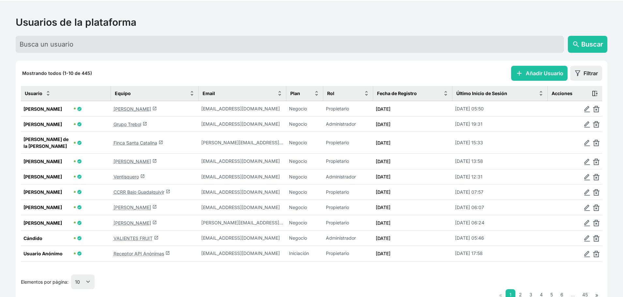
scroll to position [42, 0]
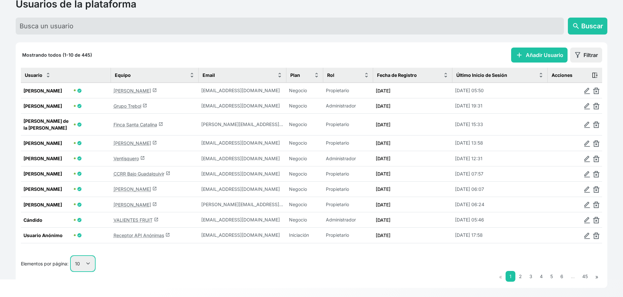
click at [86, 257] on select "10 25 50 100" at bounding box center [82, 264] width 23 height 15
select select "50"
click at [71, 271] on select "10 25 50 100" at bounding box center [82, 264] width 23 height 15
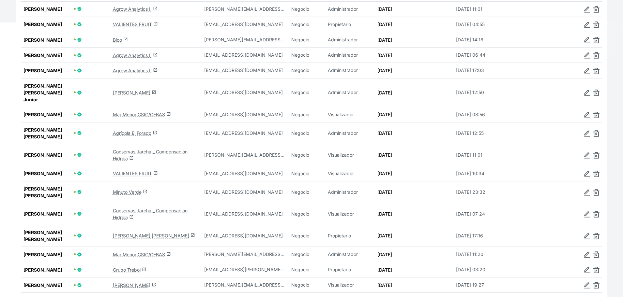
scroll to position [300, 0]
click at [137, 136] on link "Agrícola El Forado launch" at bounding box center [135, 133] width 44 height 6
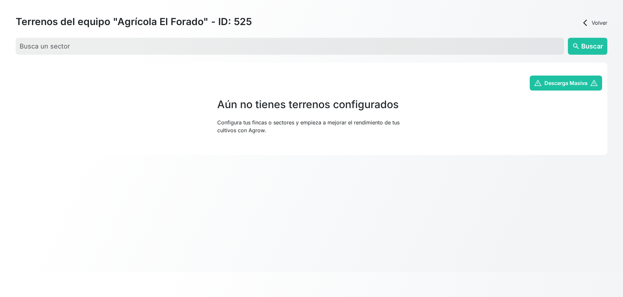
scroll to position [102, 0]
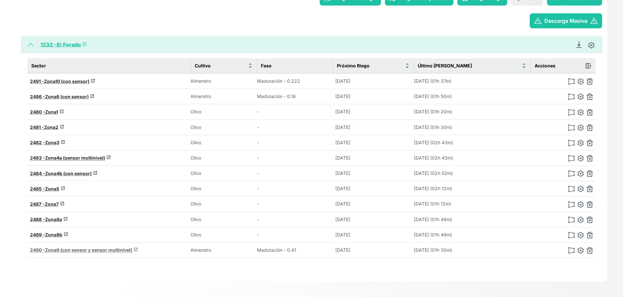
click at [80, 251] on span "Zona9 (con sensor y sensor multinivel)" at bounding box center [88, 250] width 87 height 6
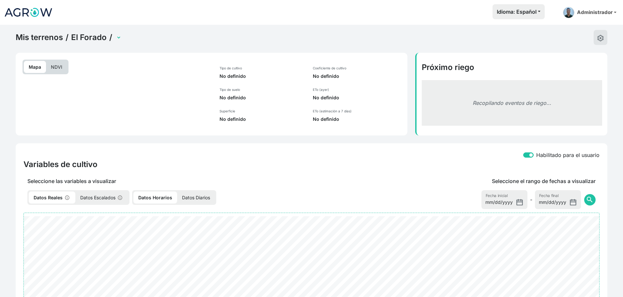
select select "2490"
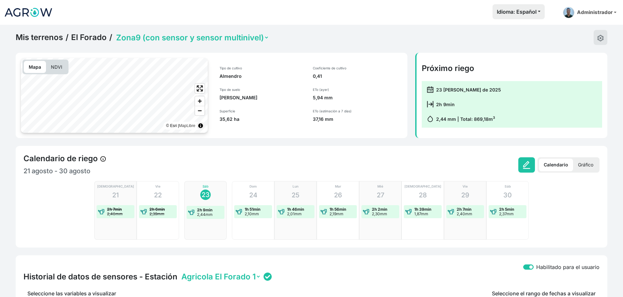
click at [44, 38] on link "Mis terrenos" at bounding box center [39, 38] width 47 height 10
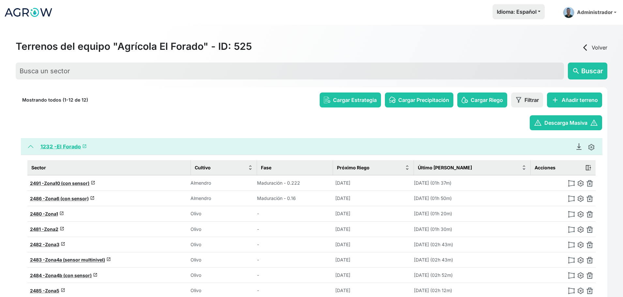
scroll to position [102, 0]
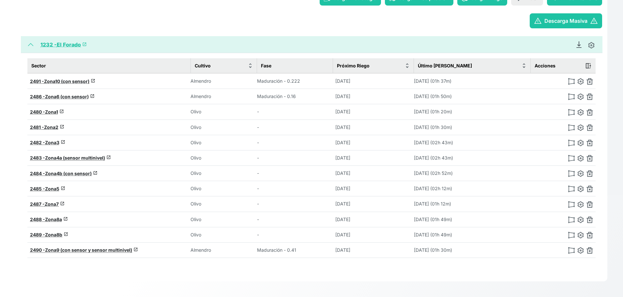
click at [577, 48] on div "Reporte Datos Generar Reporte de Finca [PERSON_NAME] [PERSON_NAME] Seleccionar …" at bounding box center [584, 45] width 25 height 8
click at [577, 46] on icon "Descargar Recomendación de Riego en PDF" at bounding box center [578, 44] width 7 height 7
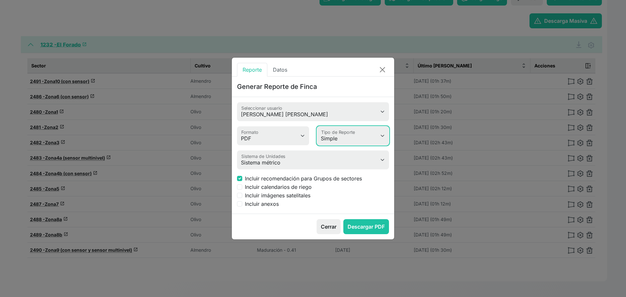
click at [335, 138] on select "Simple Avanzado" at bounding box center [353, 135] width 72 height 19
select select "advanced"
click at [317, 126] on select "Simple Avanzado" at bounding box center [353, 135] width 72 height 19
click at [365, 228] on button "Descargar PDF" at bounding box center [366, 226] width 46 height 15
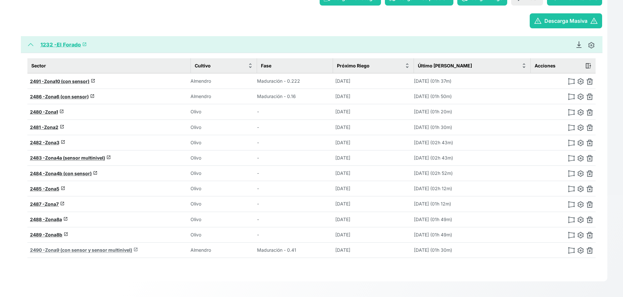
click at [74, 252] on span "Zona9 (con sensor y sensor multinivel)" at bounding box center [88, 250] width 87 height 6
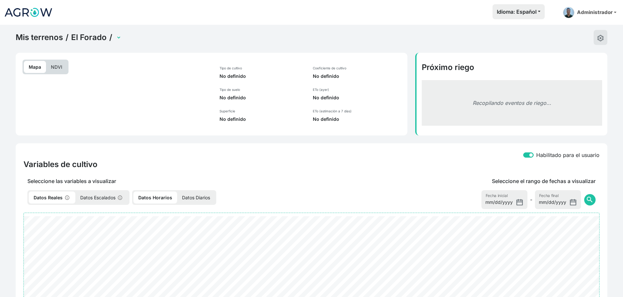
select select "2490"
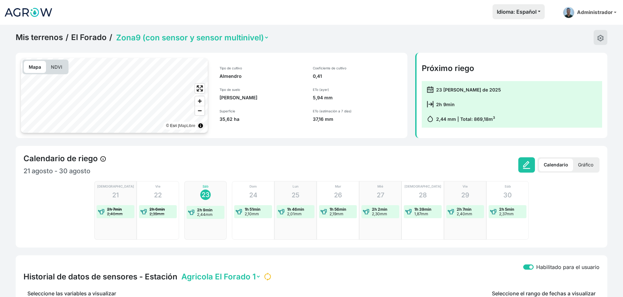
click at [593, 38] on div "Mis terrenos / El Forado / Zona1 Zona10 (con sensor) Zona2 Zona3 Zona4a (sensor…" at bounding box center [311, 37] width 591 height 15
click at [595, 38] on button at bounding box center [600, 37] width 14 height 15
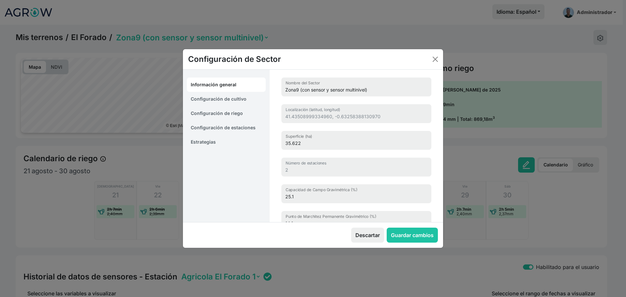
click at [231, 97] on link "Configuración de cultivo" at bounding box center [226, 99] width 79 height 14
select select "16211"
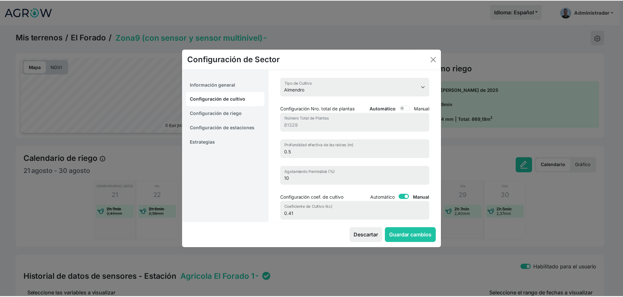
scroll to position [76, 0]
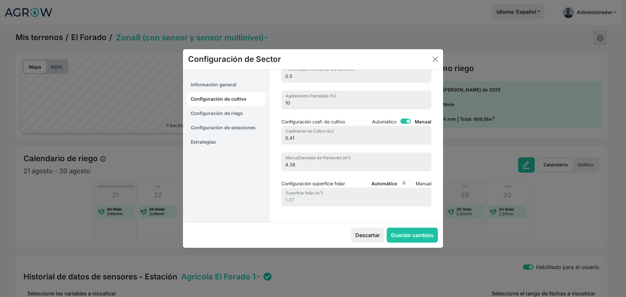
click at [429, 58] on div "Configuración de Sector" at bounding box center [313, 59] width 260 height 21
click at [438, 57] on button "Close" at bounding box center [435, 59] width 10 height 10
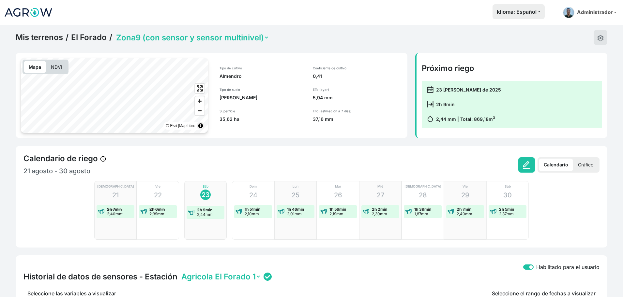
click at [244, 37] on select "Zona1 Zona10 (con sensor) Zona2 Zona3 Zona4a (sensor multinivel) Zona4b (con se…" at bounding box center [192, 38] width 154 height 10
click at [115, 33] on select "Zona1 Zona10 (con sensor) Zona2 Zona3 Zona4a (sensor multinivel) Zona4b (con se…" at bounding box center [192, 38] width 154 height 10
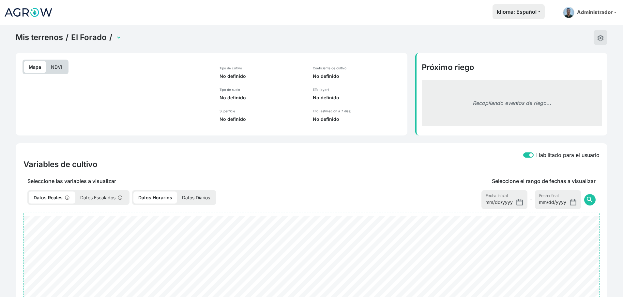
select select "2486"
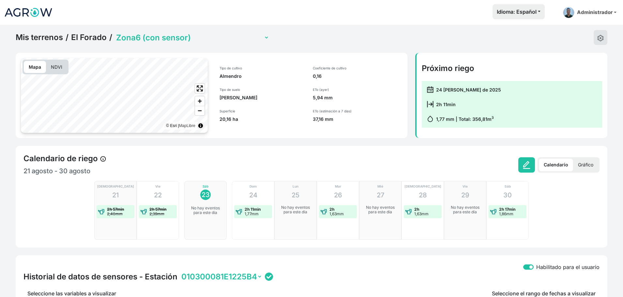
click at [88, 38] on link "El Forado" at bounding box center [89, 38] width 36 height 10
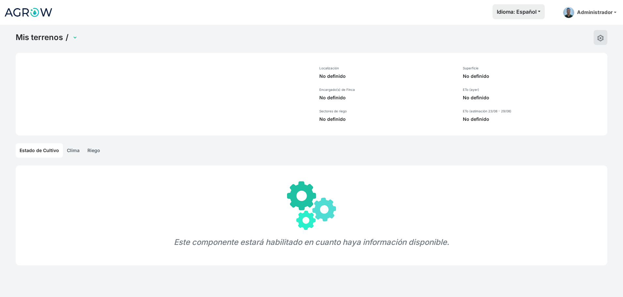
select select "1232"
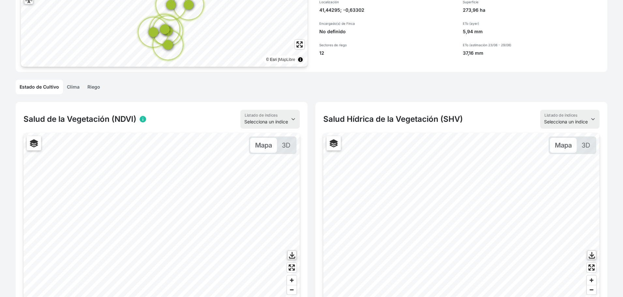
scroll to position [93, 0]
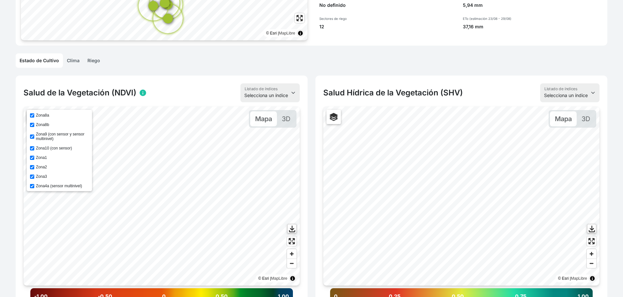
click at [32, 115] on input "Zona8a" at bounding box center [32, 115] width 4 height 4
checkbox input "false"
click at [32, 124] on input "Zona8b" at bounding box center [32, 125] width 4 height 4
checkbox input "false"
click at [33, 136] on input "Zona9 (con sensor y sensor multinivel)" at bounding box center [32, 137] width 4 height 4
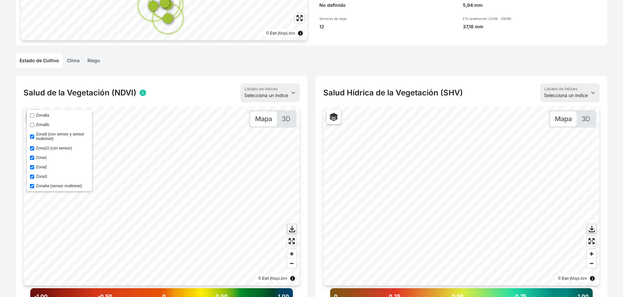
checkbox input "false"
click at [33, 149] on input "Zona10 (con sensor)" at bounding box center [32, 148] width 4 height 4
checkbox input "false"
click at [33, 158] on input "Zona1" at bounding box center [32, 158] width 4 height 4
checkbox input "false"
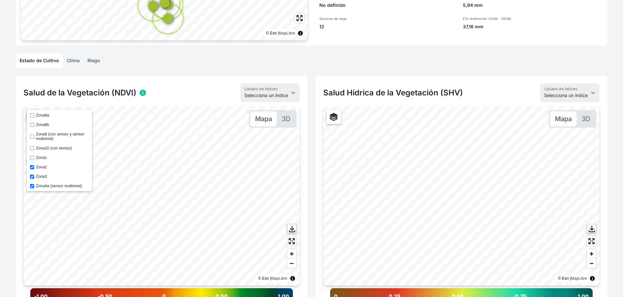
click at [32, 167] on input "Zona2" at bounding box center [32, 167] width 4 height 4
checkbox input "false"
click at [31, 189] on div "Zona8a Zona8b Zona9 (con sensor y sensor multinivel) Zona10 (con sensor) Zona1 …" at bounding box center [59, 150] width 65 height 81
click at [31, 186] on input "Zona4a (sensor multinivel)" at bounding box center [32, 186] width 4 height 4
checkbox input "false"
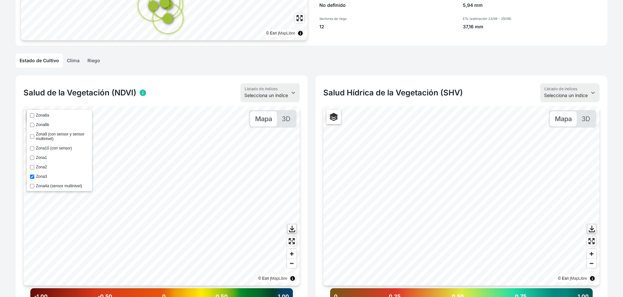
click at [31, 178] on input "Zona3" at bounding box center [32, 177] width 4 height 4
checkbox input "false"
click at [31, 165] on input "Zona5" at bounding box center [32, 166] width 4 height 4
checkbox input "false"
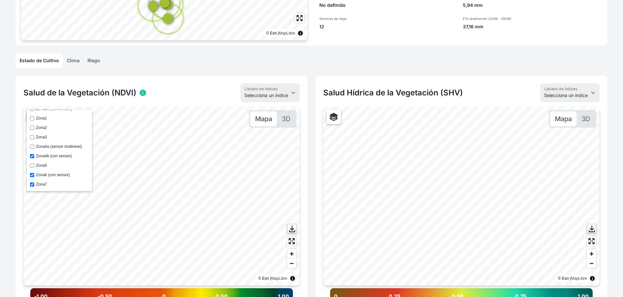
click at [33, 174] on input "Zona6 (con sensor)" at bounding box center [32, 175] width 4 height 4
checkbox input "false"
click at [33, 154] on input "Zona4b (con sensor)" at bounding box center [32, 156] width 4 height 4
checkbox input "false"
click at [32, 183] on input "Zona7" at bounding box center [32, 185] width 4 height 4
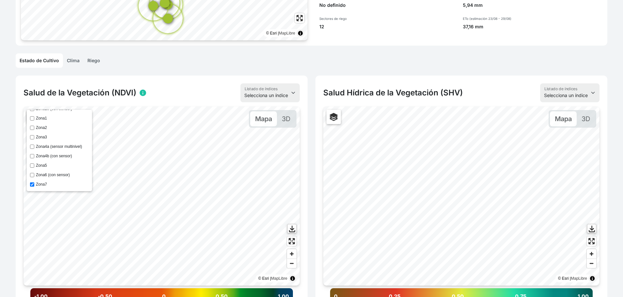
checkbox input "false"
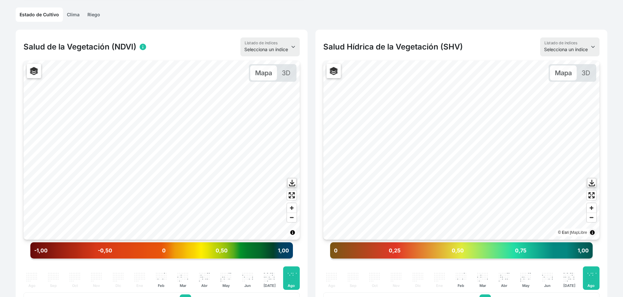
scroll to position [138, 0]
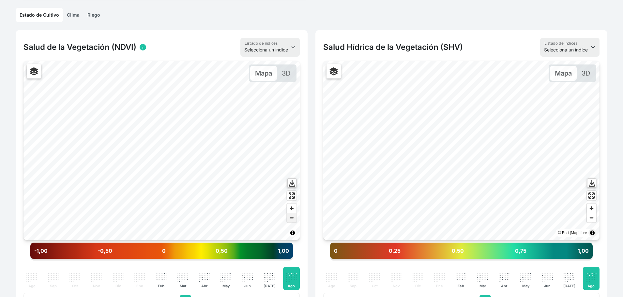
click at [291, 218] on span "Zoom out" at bounding box center [291, 217] width 9 height 9
click at [293, 219] on span "Zoom out" at bounding box center [291, 217] width 9 height 9
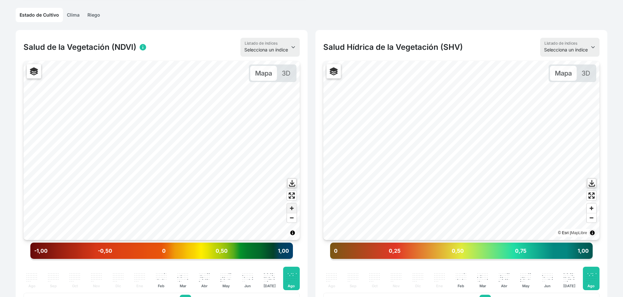
click at [292, 206] on span "Zoom in" at bounding box center [291, 208] width 9 height 9
click at [292, 207] on span "Zoom in" at bounding box center [291, 208] width 9 height 9
click at [290, 208] on span "Zoom in" at bounding box center [291, 208] width 9 height 9
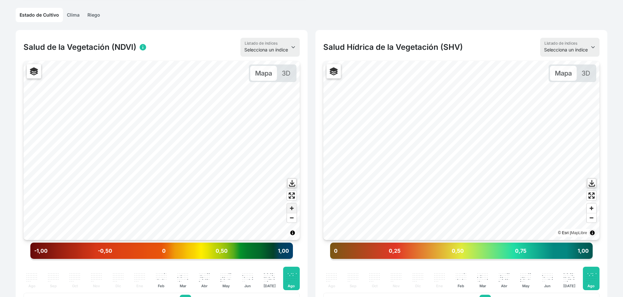
click at [290, 210] on span "Zoom in" at bounding box center [291, 208] width 9 height 9
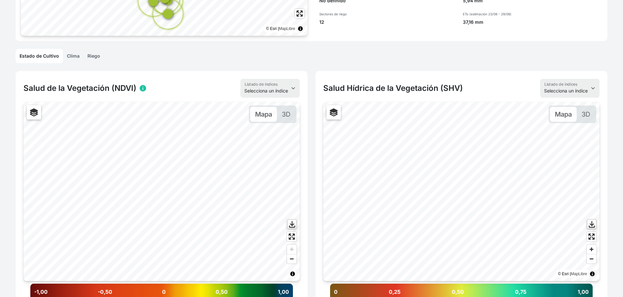
click at [89, 58] on link "Riego" at bounding box center [93, 56] width 21 height 14
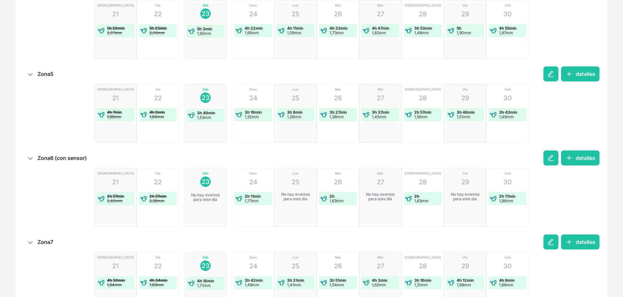
scroll to position [555, 0]
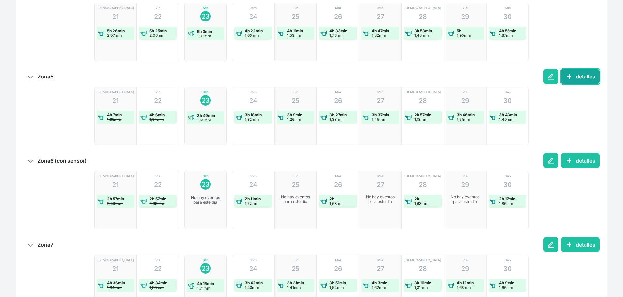
click at [589, 75] on button "add detalles" at bounding box center [580, 76] width 38 height 15
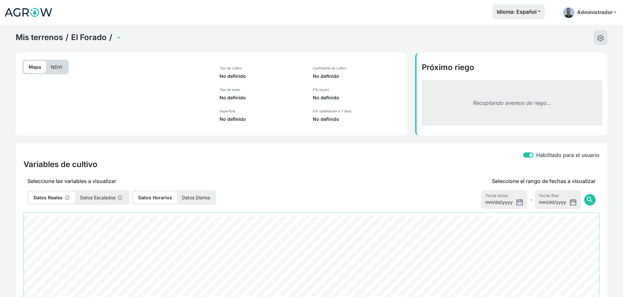
select select "2485"
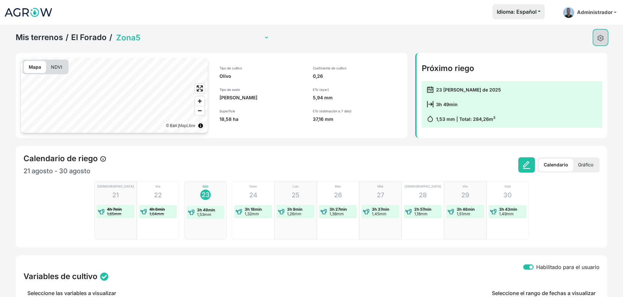
click at [601, 36] on img at bounding box center [600, 38] width 7 height 7
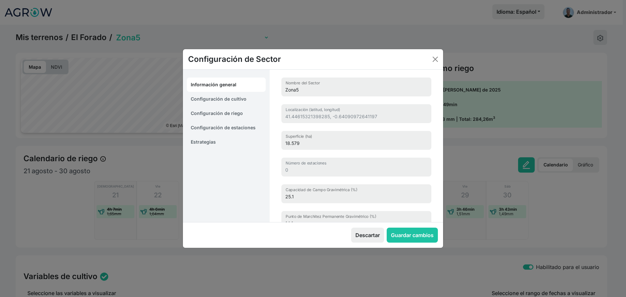
click at [236, 97] on link "Configuración de cultivo" at bounding box center [226, 99] width 79 height 14
select select "16204"
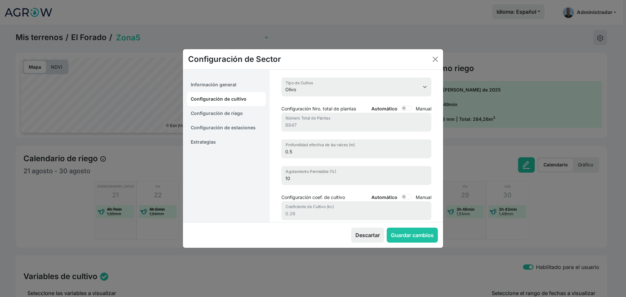
click at [241, 90] on link "Información general" at bounding box center [226, 85] width 79 height 14
select select "7"
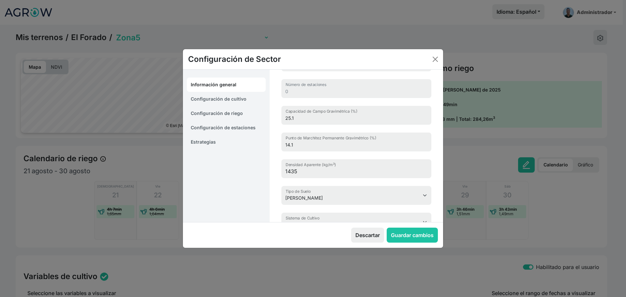
scroll to position [79, 0]
click at [248, 102] on link "Configuración de cultivo" at bounding box center [226, 99] width 79 height 14
select select "16204"
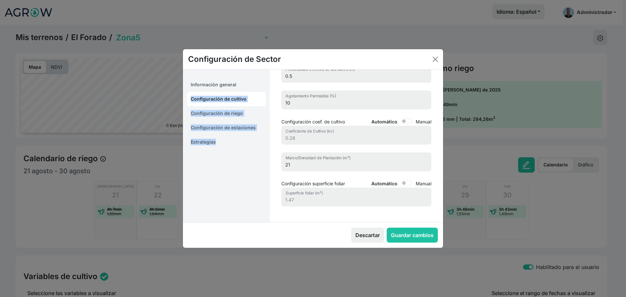
drag, startPoint x: 116, startPoint y: 102, endPoint x: 65, endPoint y: 73, distance: 58.8
click at [83, 82] on div "Configuración de Sector Información general Configuración de cultivo Configurac…" at bounding box center [313, 148] width 626 height 297
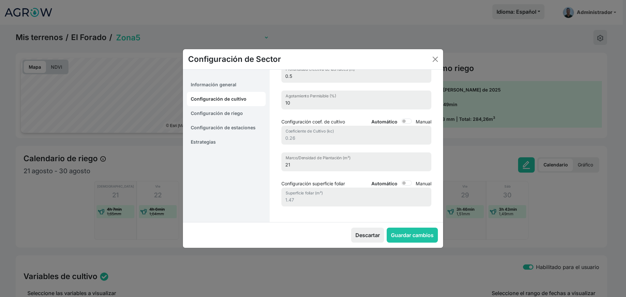
click at [2, 35] on div "Configuración de Sector Información general Configuración de cultivo Configurac…" at bounding box center [313, 148] width 626 height 297
